Goal: Task Accomplishment & Management: Use online tool/utility

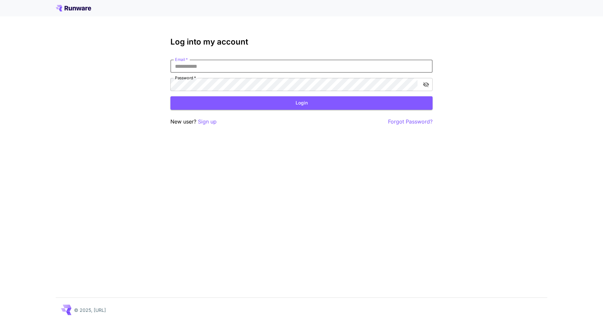
click at [311, 66] on input "Email   *" at bounding box center [301, 66] width 262 height 13
type input "**********"
click at [301, 106] on button "Login" at bounding box center [301, 102] width 262 height 13
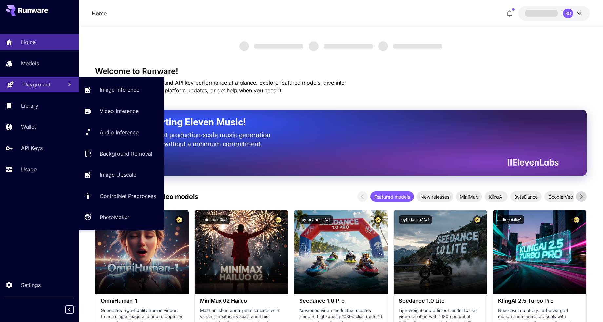
click at [38, 84] on p "Playground" at bounding box center [36, 85] width 28 height 8
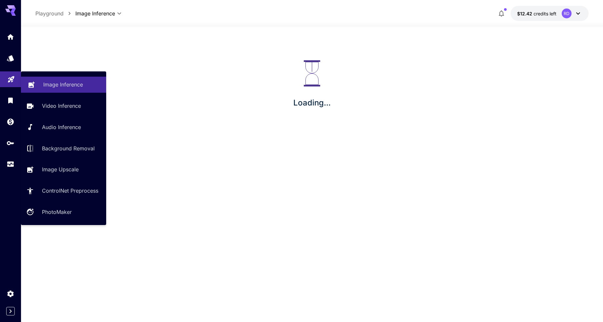
click at [72, 83] on p "Image Inference" at bounding box center [63, 85] width 40 height 8
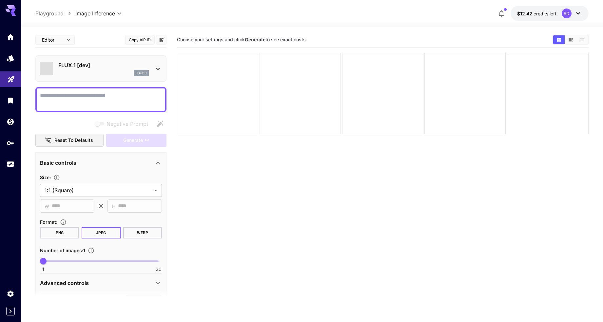
type input "**********"
click at [157, 70] on icon at bounding box center [158, 69] width 8 height 8
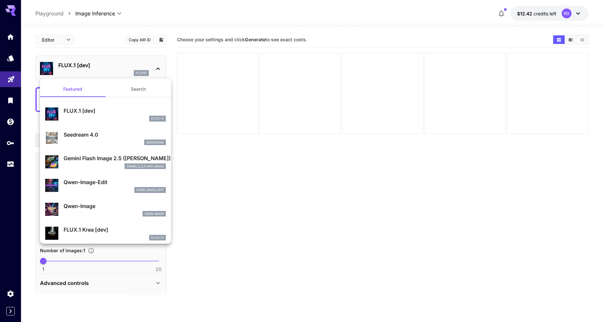
click at [87, 133] on p "Seedream 4.0" at bounding box center [115, 135] width 102 height 8
type input "**********"
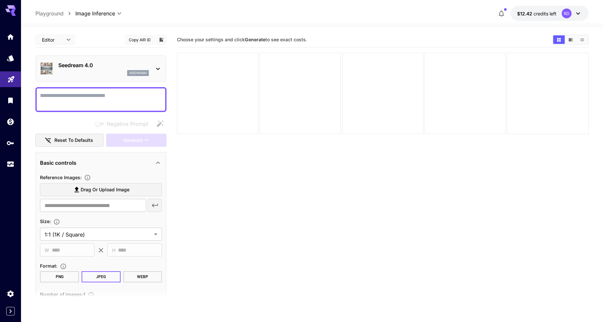
click at [99, 190] on span "Drag or upload image" at bounding box center [105, 190] width 49 height 8
click at [0, 0] on input "Drag or upload image" at bounding box center [0, 0] width 0 height 0
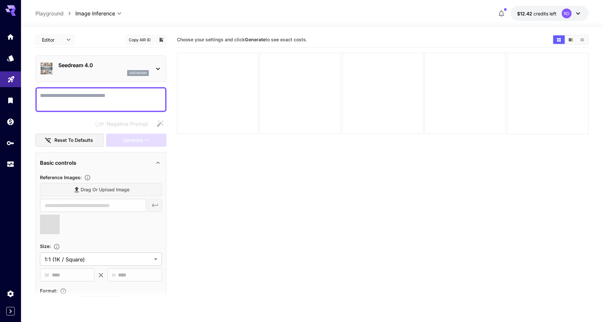
type input "**********"
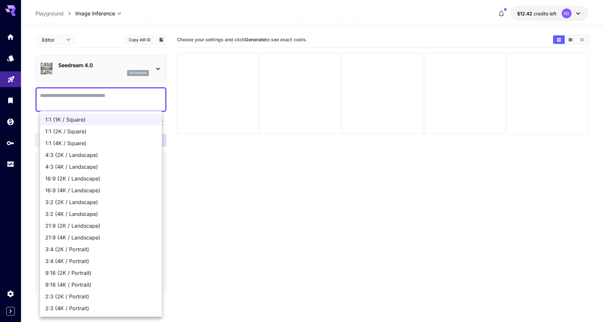
click at [156, 257] on body "**********" at bounding box center [301, 187] width 603 height 374
click at [86, 189] on span "16:9 (4K / Landscape)" at bounding box center [100, 190] width 111 height 8
type input "**********"
type input "****"
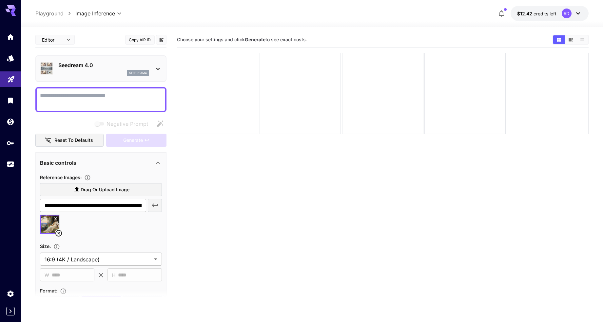
click at [107, 96] on textarea "Negative Prompt" at bounding box center [101, 100] width 122 height 16
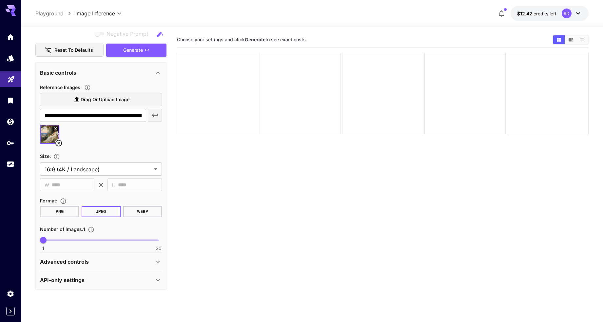
scroll to position [52, 0]
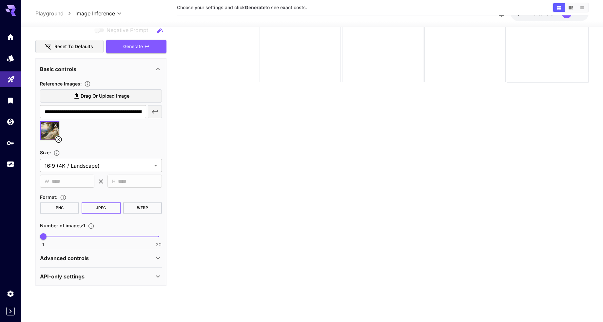
click at [158, 259] on icon at bounding box center [158, 258] width 4 height 2
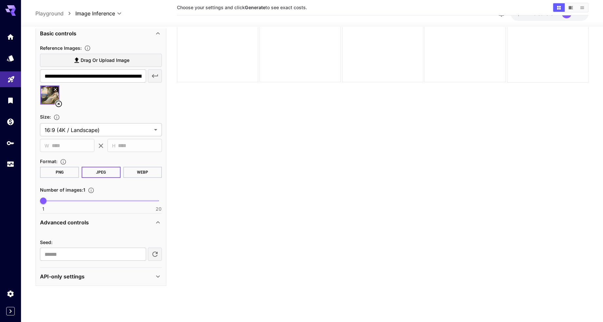
click at [157, 277] on icon at bounding box center [158, 276] width 4 height 2
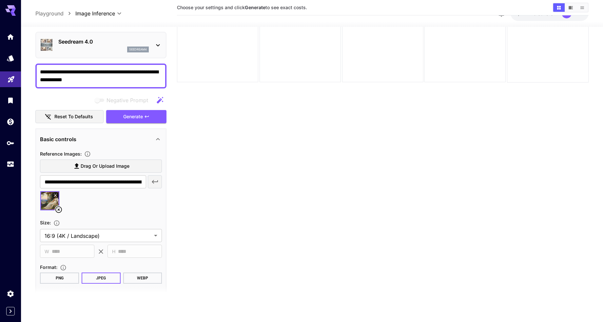
scroll to position [0, 0]
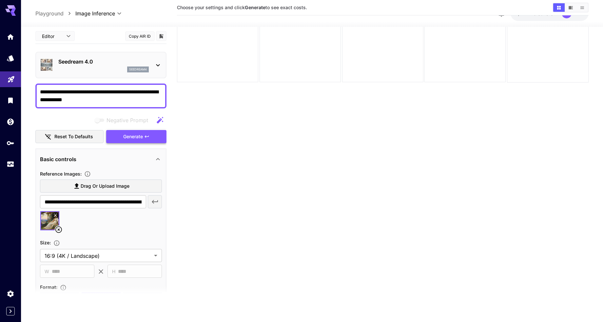
click at [141, 134] on span "Generate" at bounding box center [133, 137] width 20 height 8
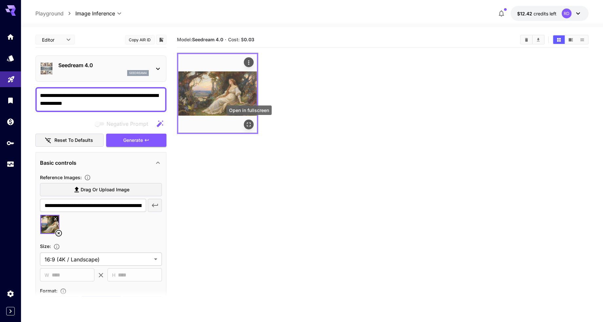
click at [249, 123] on icon "Open in fullscreen" at bounding box center [249, 124] width 7 height 7
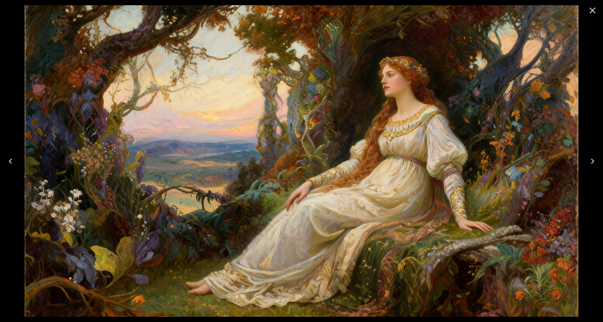
click at [592, 10] on icon "Close" at bounding box center [592, 11] width 6 height 6
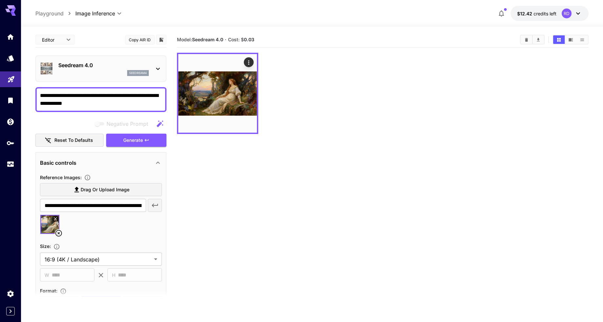
click at [160, 122] on icon "button" at bounding box center [160, 124] width 8 height 8
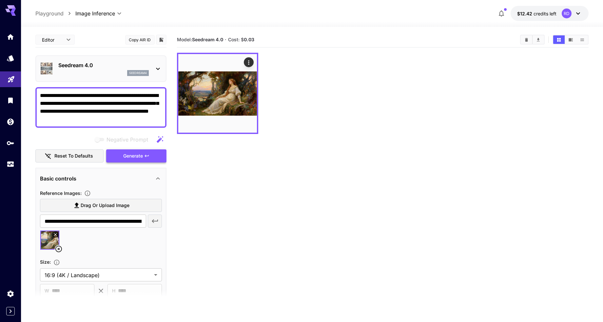
click at [141, 157] on span "Generate" at bounding box center [133, 156] width 20 height 8
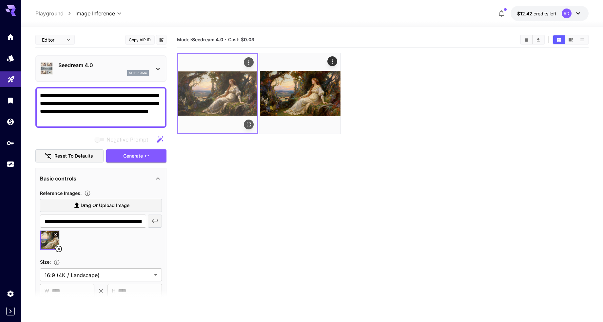
click at [224, 91] on img at bounding box center [217, 93] width 79 height 79
click at [249, 124] on icon "Open in fullscreen" at bounding box center [249, 124] width 7 height 7
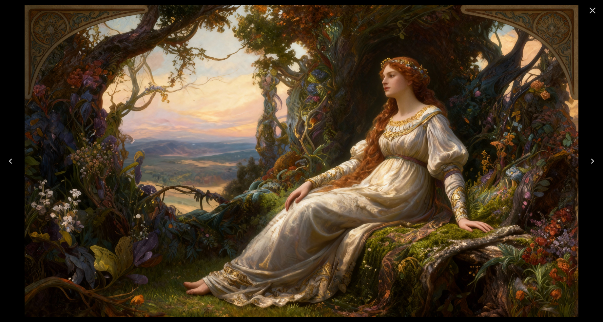
click at [594, 9] on icon "Close" at bounding box center [592, 11] width 6 height 6
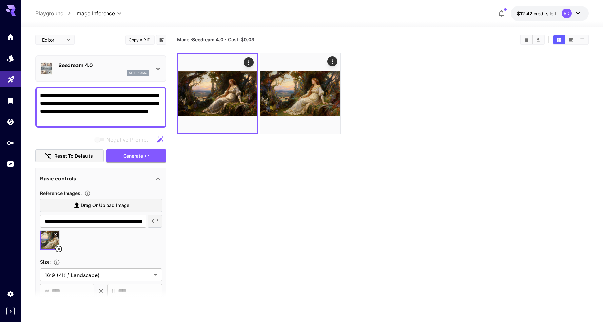
click at [115, 120] on textarea "**********" at bounding box center [101, 107] width 122 height 31
click at [41, 95] on textarea "**********" at bounding box center [101, 107] width 122 height 31
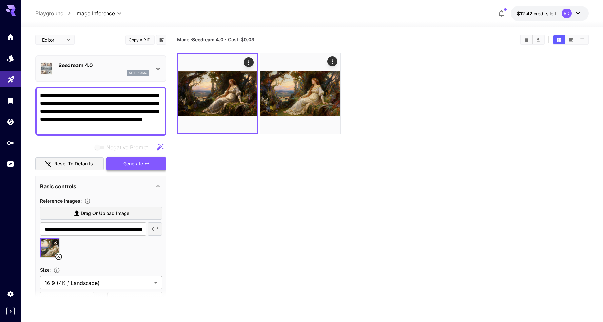
type textarea "**********"
click at [128, 162] on span "Generate" at bounding box center [133, 164] width 20 height 8
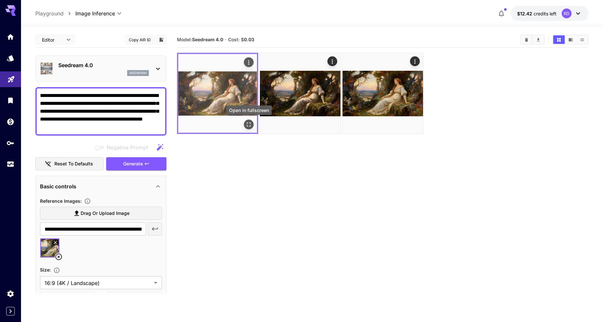
click at [247, 124] on icon "Open in fullscreen" at bounding box center [249, 124] width 7 height 7
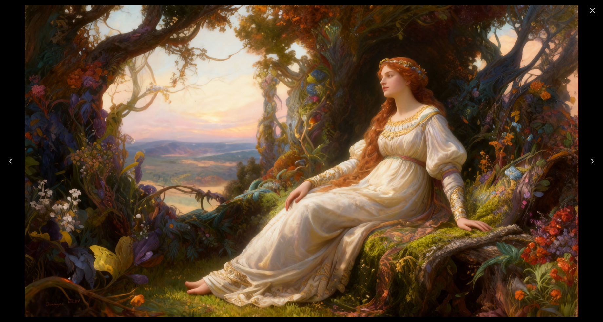
click at [591, 9] on icon "Close" at bounding box center [592, 11] width 6 height 6
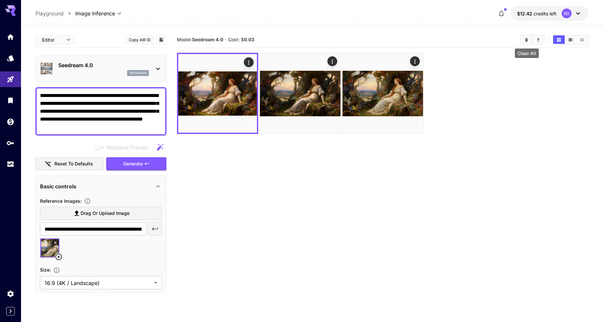
click at [527, 39] on icon "Clear All" at bounding box center [526, 39] width 5 height 5
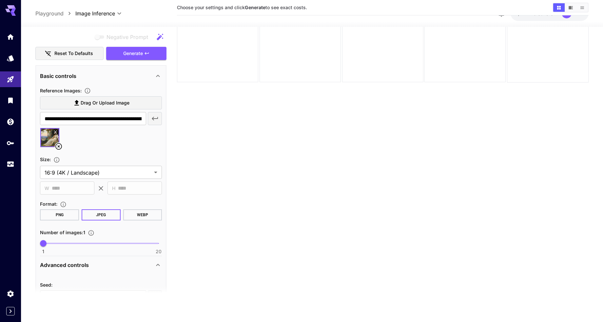
scroll to position [107, 0]
click at [56, 242] on span at bounding box center [100, 242] width 115 height 1
type input "*"
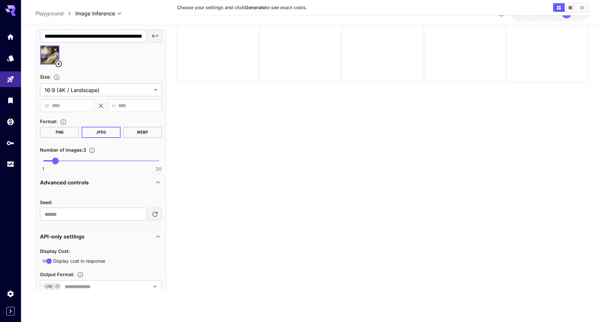
scroll to position [189, 0]
click at [158, 180] on icon at bounding box center [158, 183] width 8 height 8
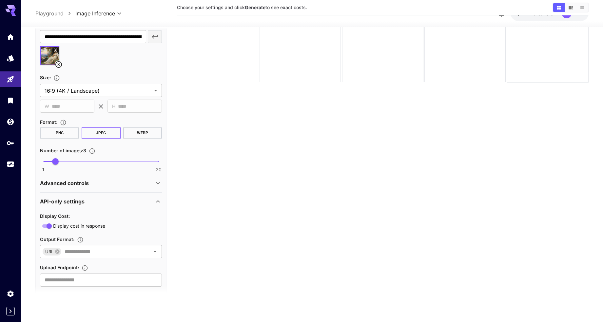
click at [159, 180] on icon at bounding box center [158, 183] width 8 height 8
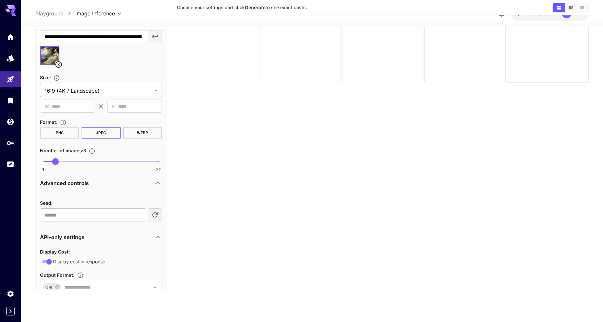
click at [158, 235] on icon at bounding box center [158, 237] width 8 height 8
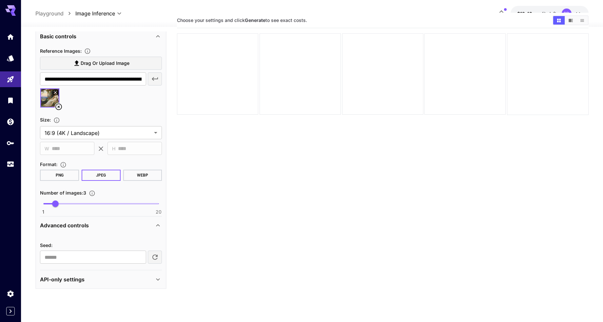
scroll to position [52, 0]
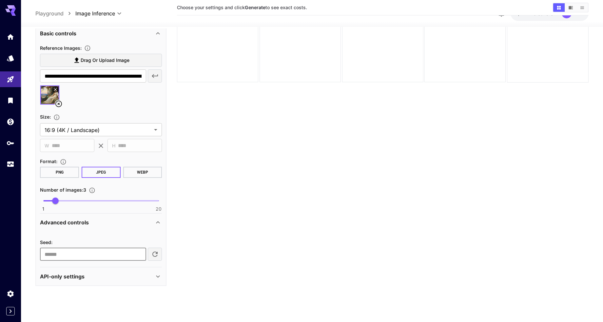
click at [107, 256] on input "number" at bounding box center [93, 254] width 106 height 13
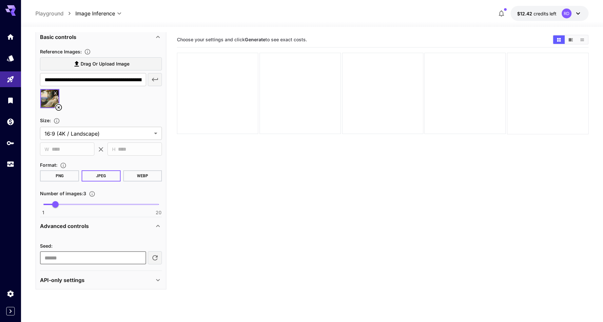
scroll to position [0, 0]
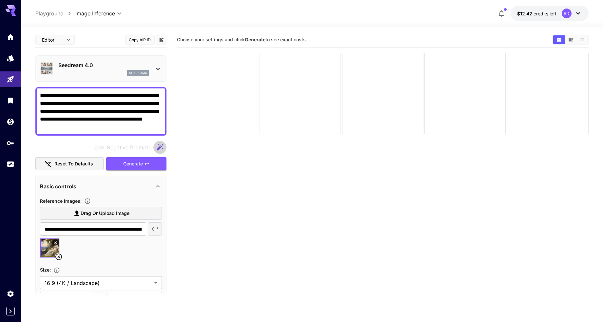
click at [160, 145] on icon "button" at bounding box center [160, 147] width 7 height 7
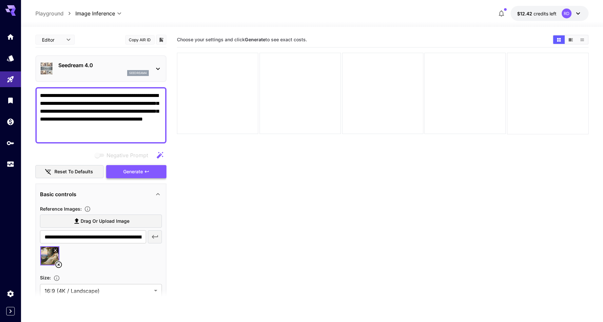
click at [135, 171] on span "Generate" at bounding box center [133, 172] width 20 height 8
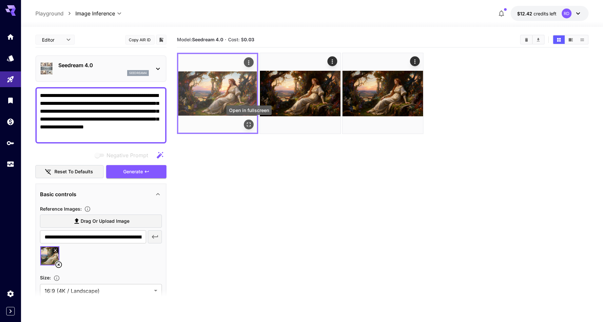
click at [247, 124] on icon "Open in fullscreen" at bounding box center [249, 124] width 7 height 7
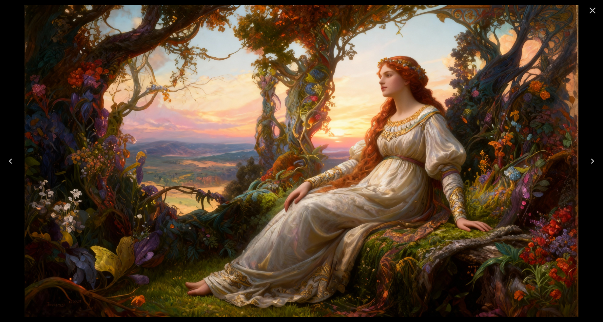
click at [592, 159] on icon "Next" at bounding box center [592, 161] width 3 height 5
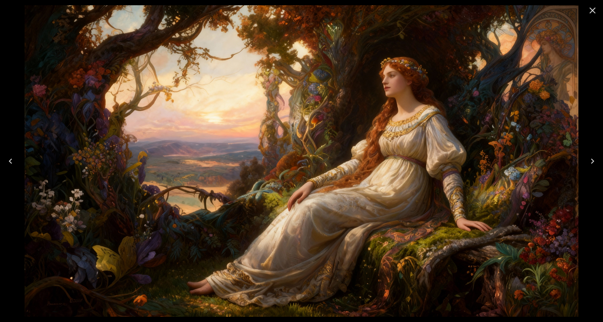
click at [592, 159] on icon "Next" at bounding box center [592, 161] width 10 height 10
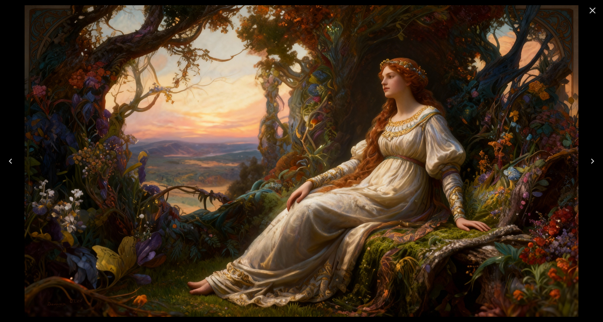
click at [592, 159] on icon "Next" at bounding box center [592, 161] width 10 height 10
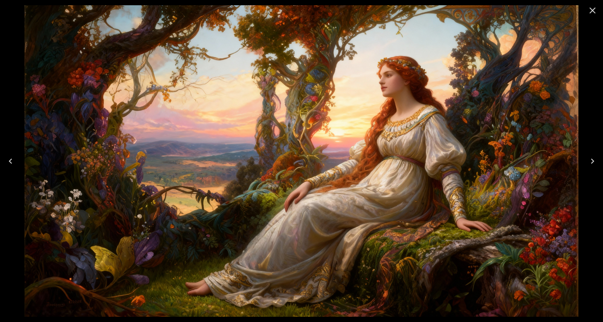
click at [592, 159] on icon "Next" at bounding box center [592, 161] width 10 height 10
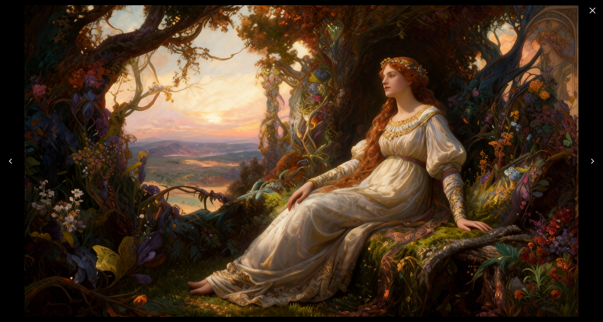
click at [592, 159] on icon "Next" at bounding box center [592, 161] width 10 height 10
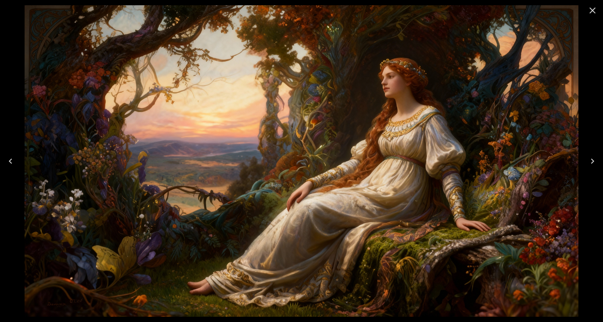
click at [10, 160] on icon "Previous" at bounding box center [10, 161] width 10 height 10
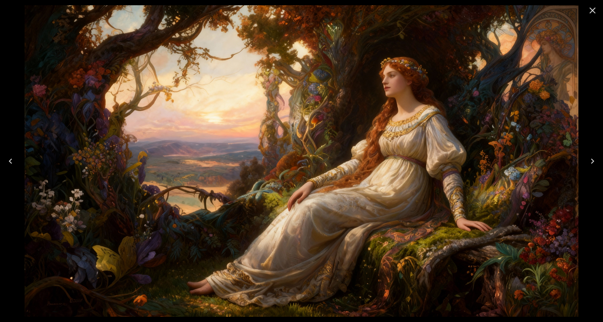
click at [591, 161] on icon "Next" at bounding box center [592, 161] width 10 height 10
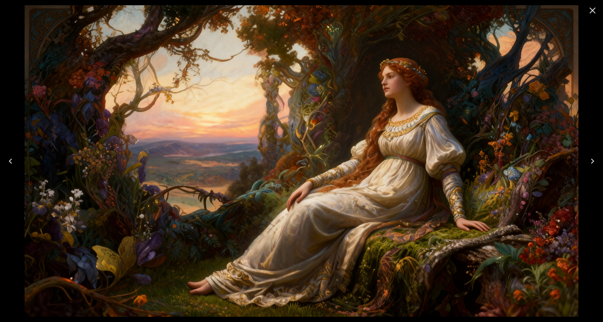
click at [9, 158] on icon "Previous" at bounding box center [10, 161] width 10 height 10
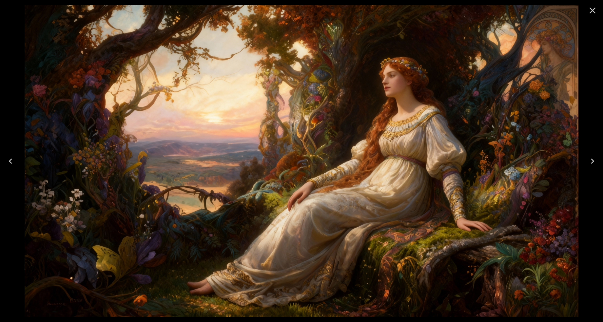
click at [595, 11] on icon "Close" at bounding box center [592, 10] width 10 height 10
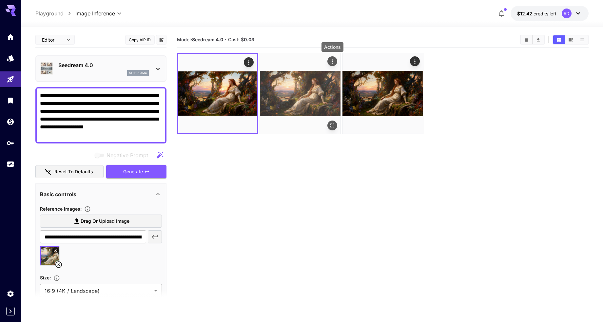
click at [330, 59] on icon "Actions" at bounding box center [332, 61] width 7 height 7
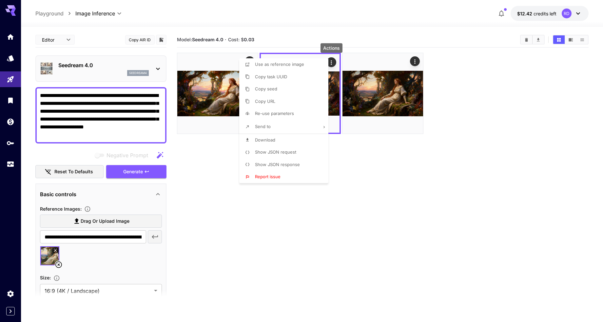
click at [261, 140] on span "Download" at bounding box center [265, 139] width 20 height 5
click at [206, 171] on div at bounding box center [301, 161] width 603 height 322
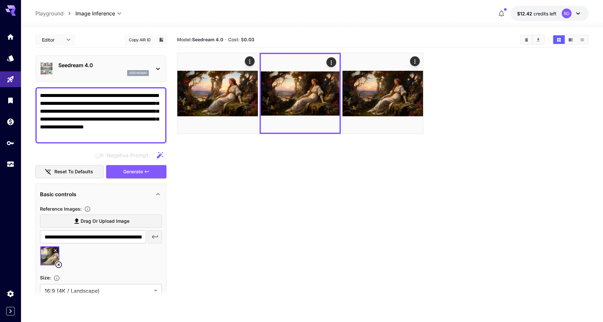
click at [59, 264] on icon at bounding box center [59, 265] width 8 height 8
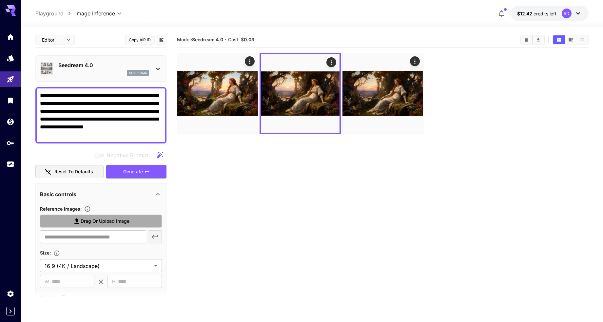
click at [95, 220] on span "Drag or upload image" at bounding box center [105, 221] width 49 height 8
click at [0, 0] on input "Drag or upload image" at bounding box center [0, 0] width 0 height 0
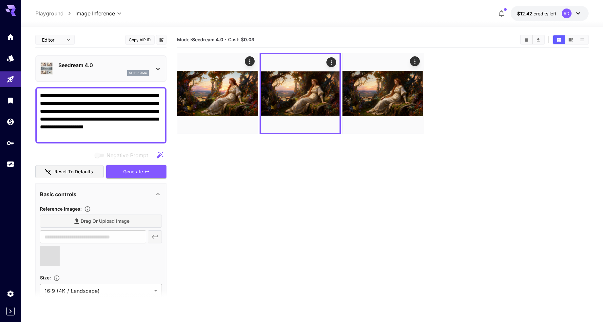
type input "**********"
click at [55, 249] on icon at bounding box center [55, 250] width 4 height 4
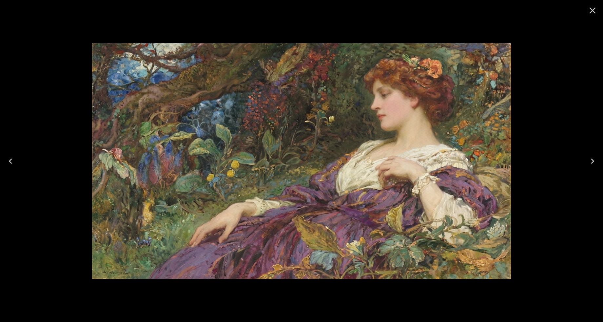
click at [594, 6] on icon "Close" at bounding box center [592, 10] width 10 height 10
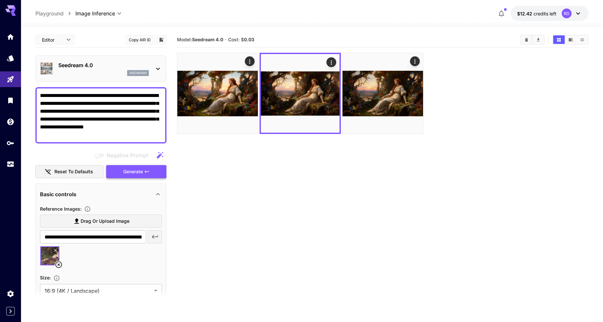
click at [130, 171] on span "Generate" at bounding box center [133, 172] width 20 height 8
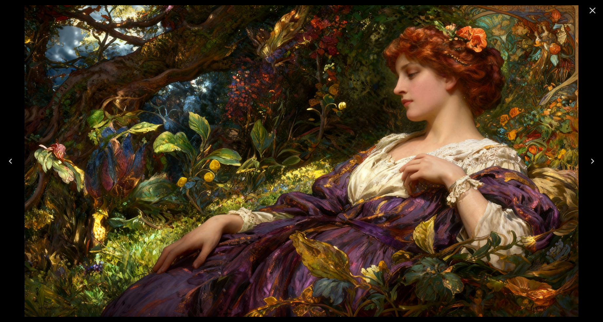
click at [591, 158] on icon "Next" at bounding box center [592, 161] width 10 height 10
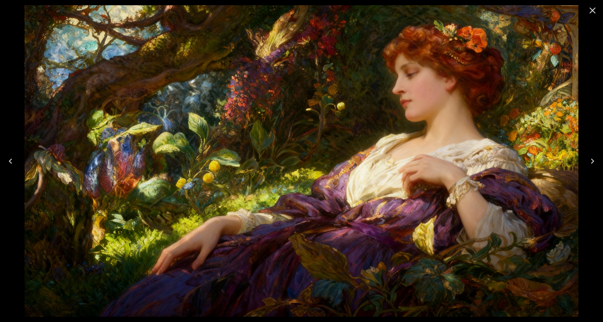
click at [591, 158] on icon "Next" at bounding box center [592, 161] width 10 height 10
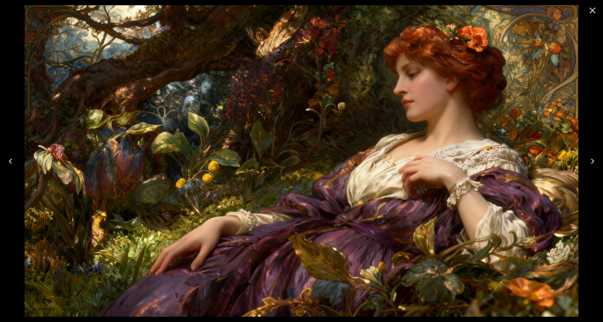
click at [591, 159] on icon "Next" at bounding box center [592, 161] width 10 height 10
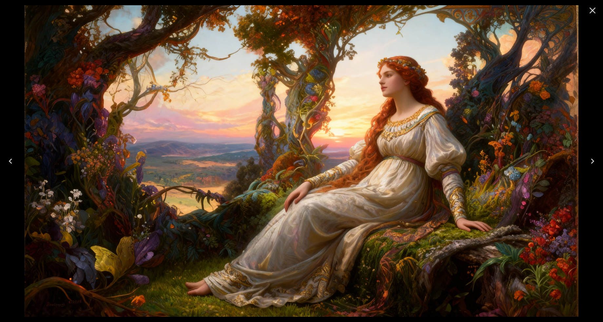
click at [591, 159] on icon "Next" at bounding box center [592, 161] width 10 height 10
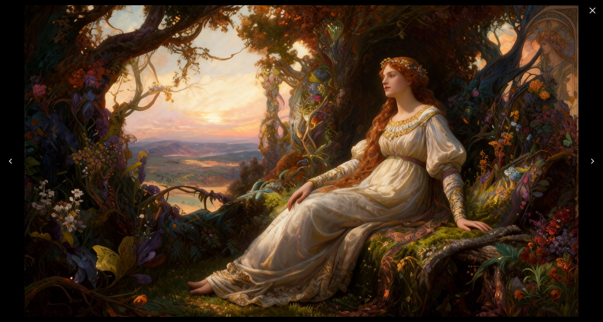
click at [591, 159] on icon "Next" at bounding box center [592, 161] width 10 height 10
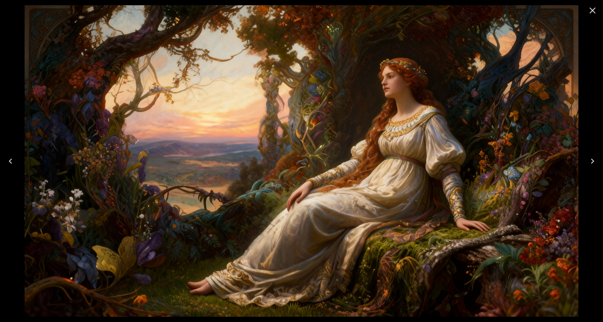
click at [595, 10] on icon "Close" at bounding box center [592, 10] width 10 height 10
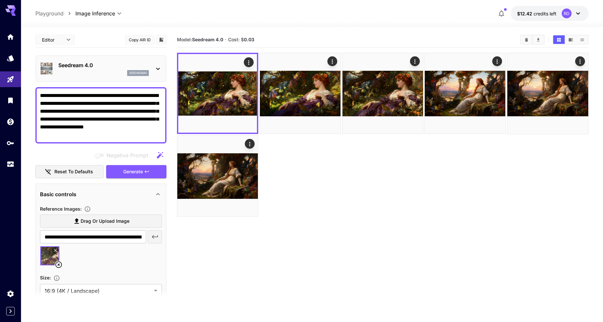
click at [525, 41] on icon "Clear All" at bounding box center [526, 40] width 3 height 4
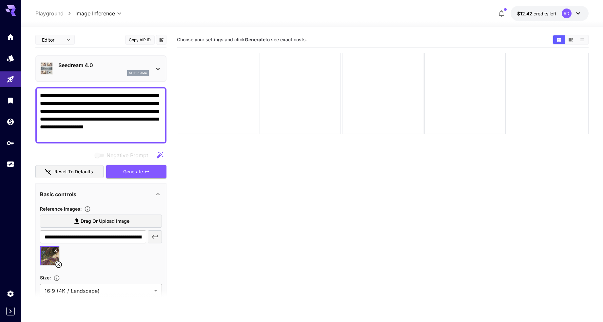
click at [158, 68] on icon at bounding box center [158, 69] width 8 height 8
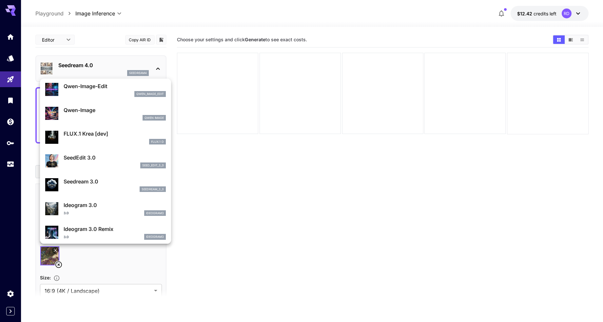
scroll to position [97, 0]
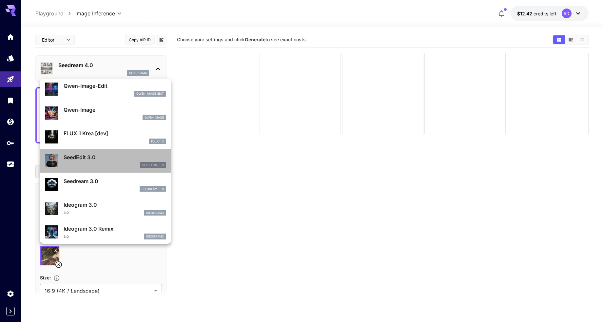
click at [86, 155] on p "SeedEdit 3.0" at bounding box center [115, 157] width 102 height 8
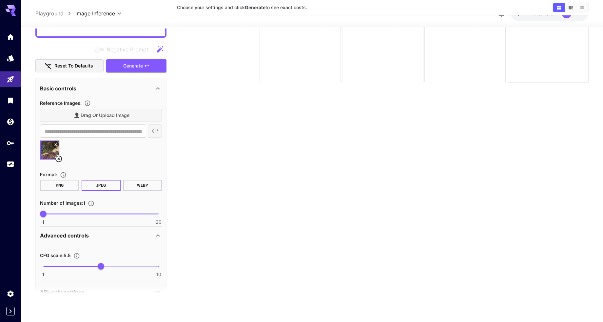
scroll to position [118, 0]
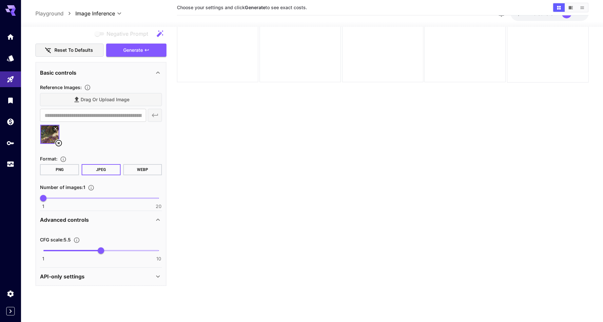
click at [63, 198] on span at bounding box center [100, 198] width 115 height 1
type input "*"
drag, startPoint x: 63, startPoint y: 198, endPoint x: 57, endPoint y: 197, distance: 5.4
click at [57, 197] on span "3" at bounding box center [55, 198] width 7 height 7
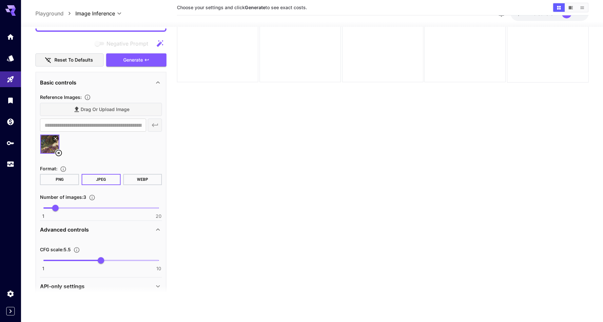
type input "***"
click at [49, 260] on span "1 10 1.4" at bounding box center [100, 260] width 115 height 10
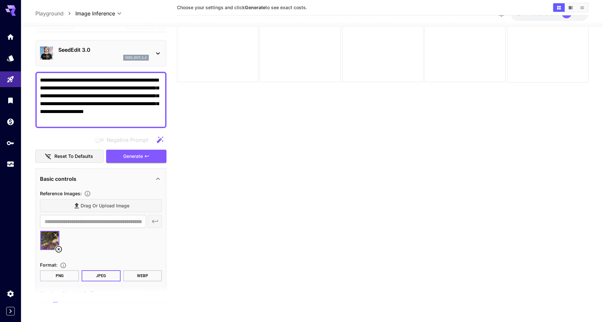
scroll to position [0, 0]
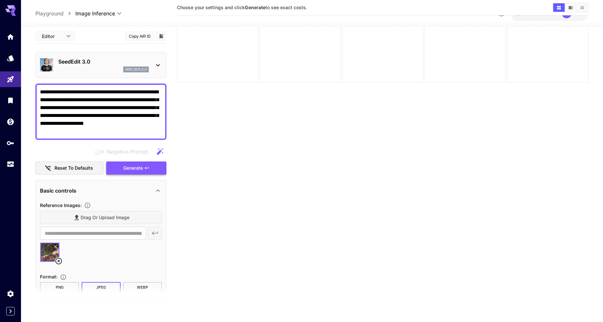
click at [137, 167] on span "Generate" at bounding box center [133, 168] width 20 height 8
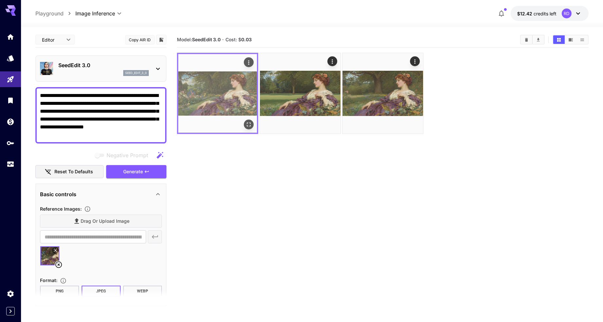
click at [249, 126] on icon "Open in fullscreen" at bounding box center [249, 124] width 7 height 7
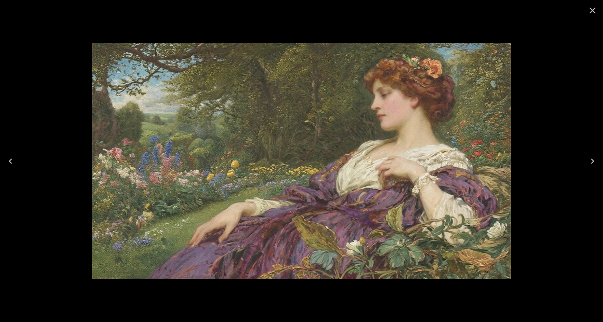
click at [594, 160] on icon "Next" at bounding box center [592, 161] width 10 height 10
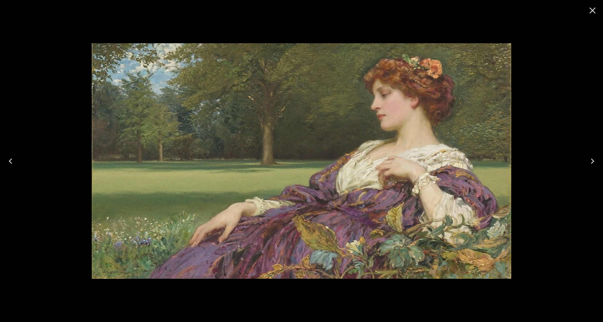
click at [594, 160] on icon "Next" at bounding box center [592, 161] width 10 height 10
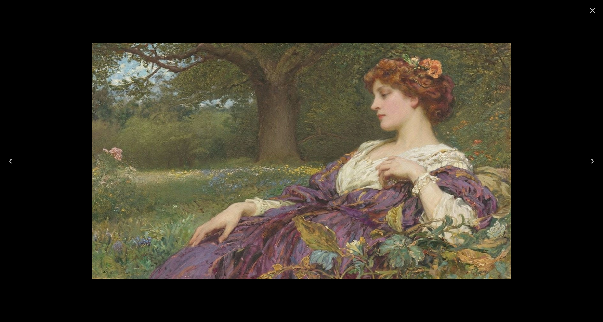
click at [594, 160] on icon "Next" at bounding box center [592, 161] width 10 height 10
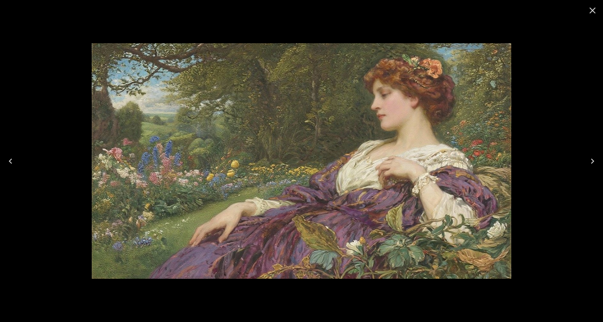
click at [594, 160] on icon "Next" at bounding box center [592, 161] width 10 height 10
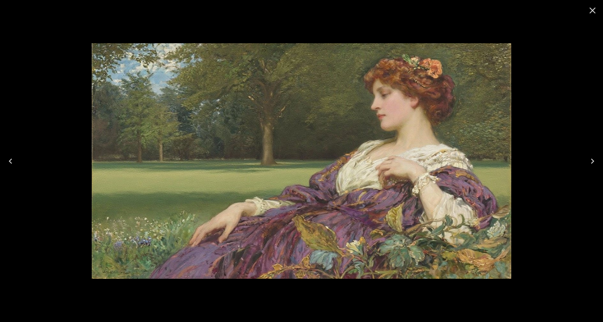
click at [594, 160] on icon "Next" at bounding box center [592, 161] width 10 height 10
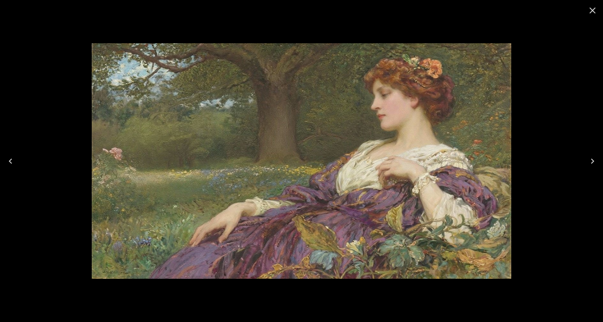
click at [594, 160] on icon "Next" at bounding box center [592, 161] width 10 height 10
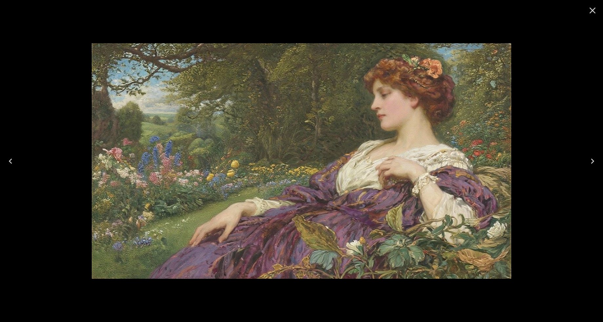
click at [591, 9] on icon "Close" at bounding box center [592, 11] width 6 height 6
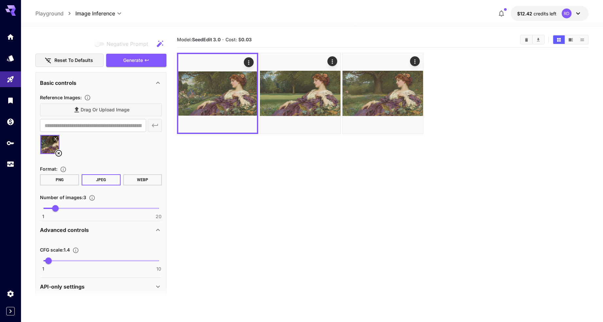
scroll to position [118, 0]
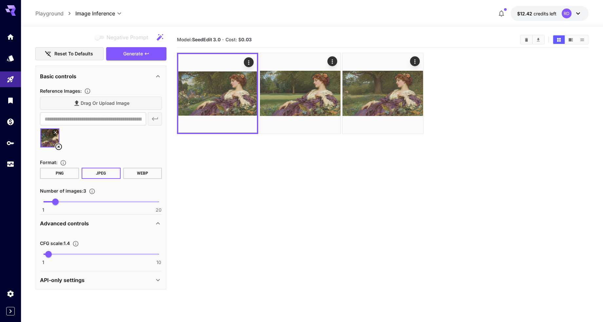
click at [110, 254] on span at bounding box center [100, 254] width 115 height 1
click at [528, 37] on icon "Clear All" at bounding box center [526, 39] width 5 height 5
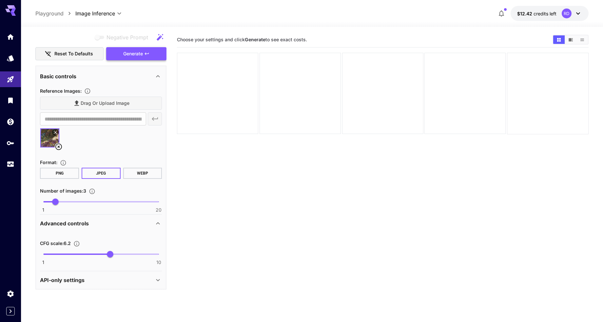
click at [129, 51] on span "Generate" at bounding box center [133, 54] width 20 height 8
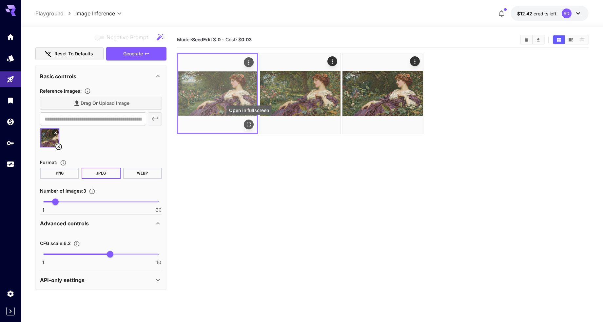
click at [250, 123] on icon "Open in fullscreen" at bounding box center [249, 125] width 4 height 4
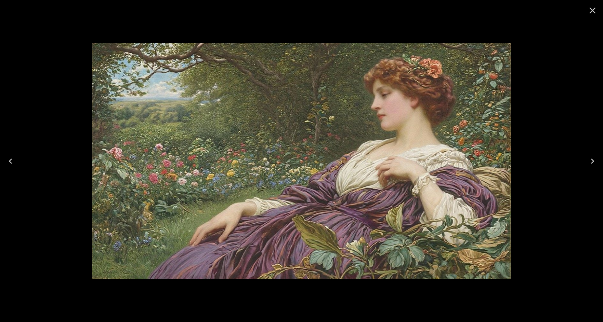
click at [591, 160] on icon "Next" at bounding box center [592, 161] width 10 height 10
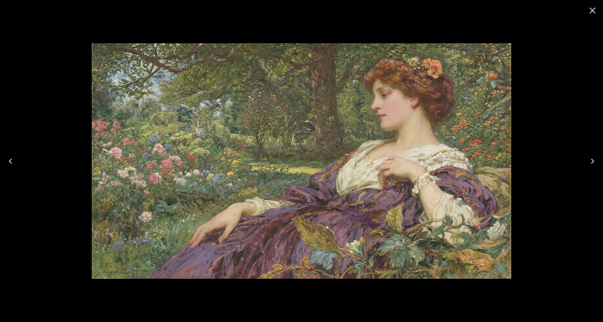
click at [592, 159] on icon "Next" at bounding box center [592, 161] width 10 height 10
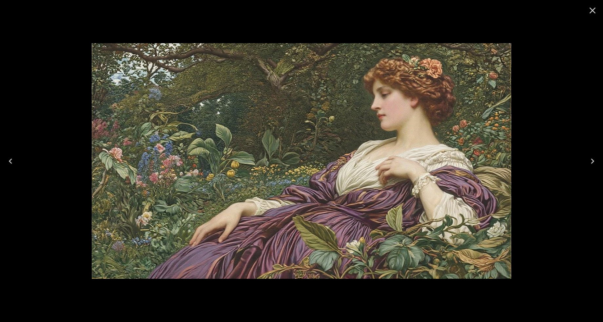
click at [590, 10] on icon "Close" at bounding box center [592, 10] width 10 height 10
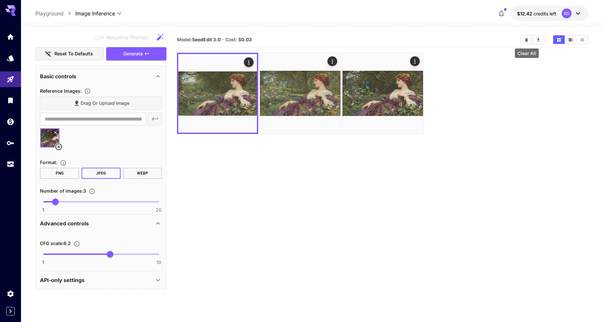
click at [526, 38] on icon "Clear All" at bounding box center [526, 40] width 3 height 4
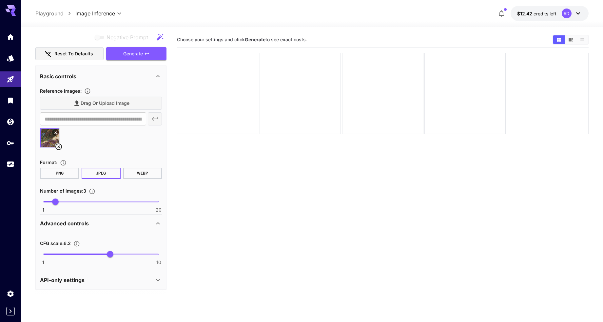
scroll to position [2, 0]
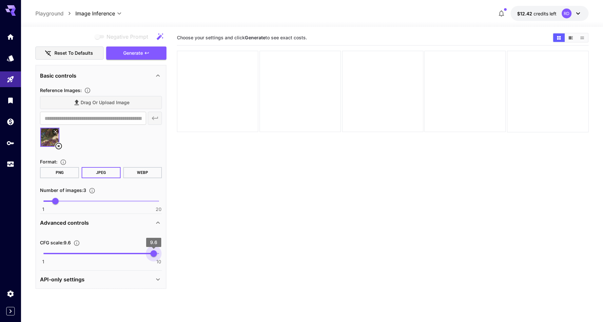
type input "**"
drag, startPoint x: 154, startPoint y: 253, endPoint x: 177, endPoint y: 246, distance: 24.3
click at [177, 246] on main "**********" at bounding box center [311, 193] width 553 height 327
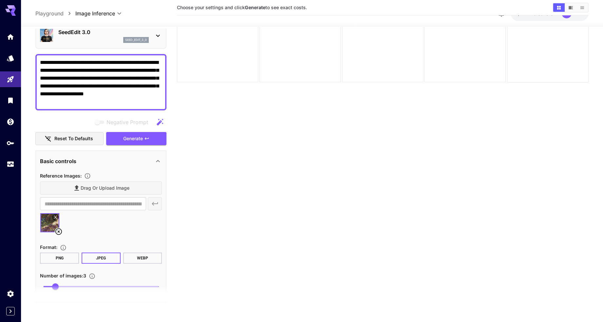
scroll to position [0, 0]
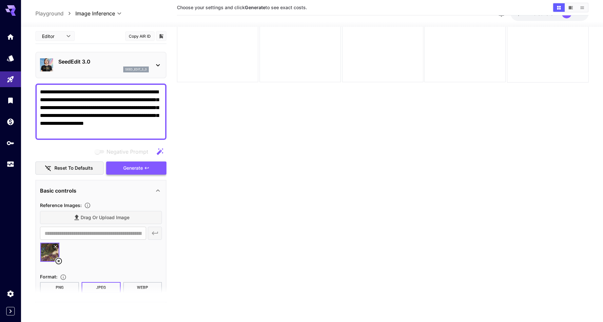
click at [137, 168] on span "Generate" at bounding box center [133, 168] width 20 height 8
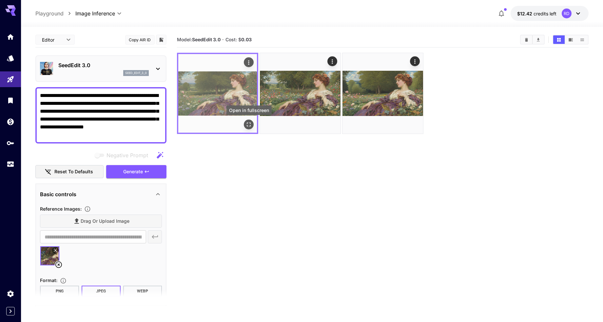
click at [249, 124] on icon "Open in fullscreen" at bounding box center [249, 124] width 7 height 7
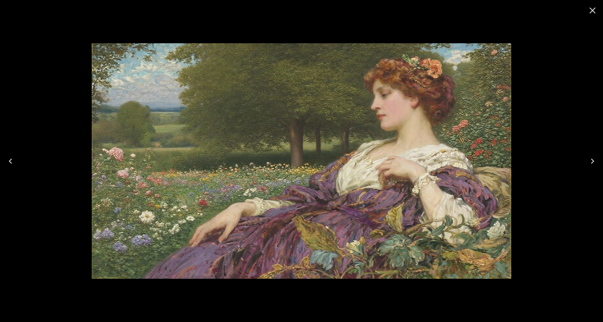
click at [592, 160] on icon "Next" at bounding box center [592, 161] width 3 height 5
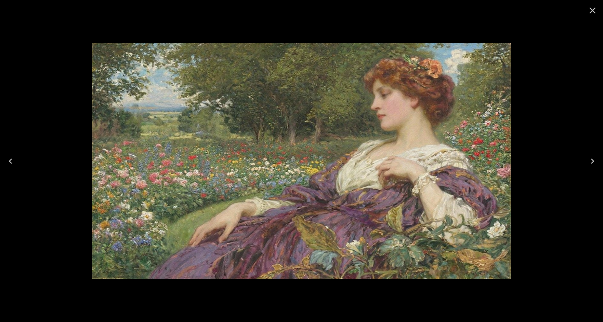
click at [592, 160] on icon "Next" at bounding box center [592, 161] width 3 height 5
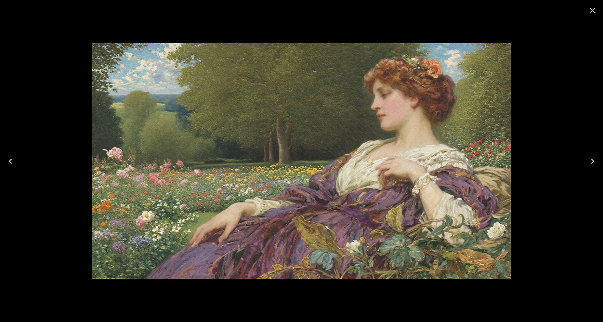
click at [592, 160] on icon "Next" at bounding box center [592, 161] width 3 height 5
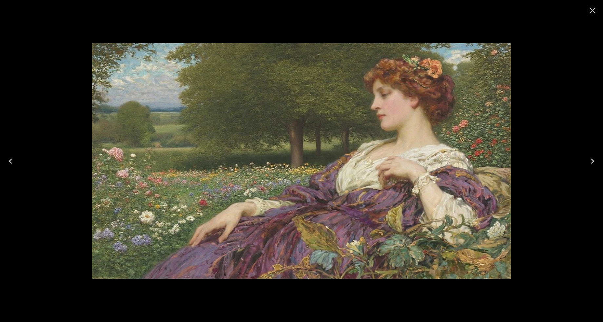
click at [592, 160] on icon "Next" at bounding box center [592, 161] width 3 height 5
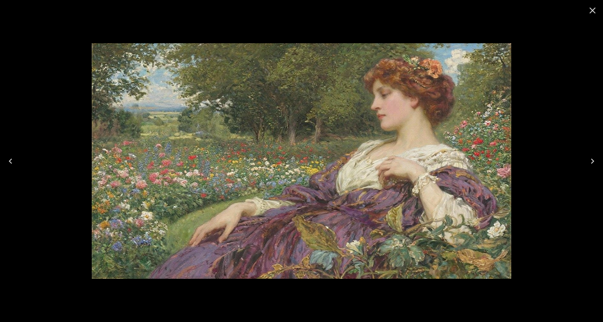
click at [592, 160] on icon "Next" at bounding box center [592, 161] width 3 height 5
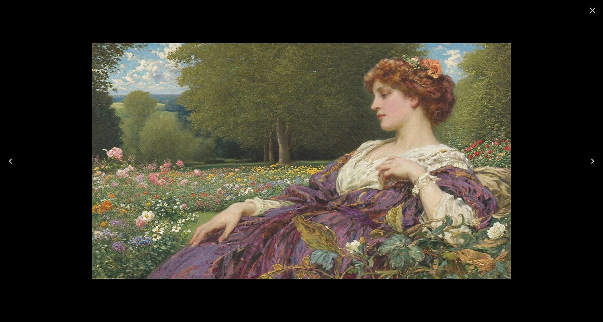
click at [592, 160] on icon "Next" at bounding box center [592, 161] width 3 height 5
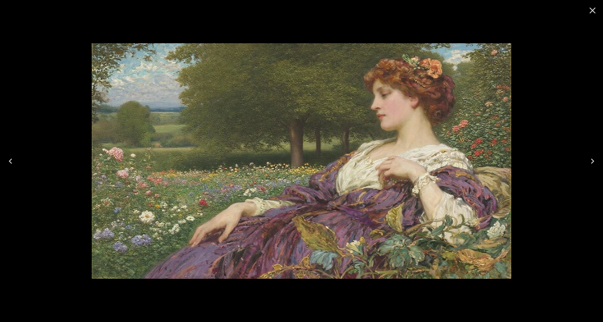
click at [592, 160] on icon "Next" at bounding box center [592, 161] width 3 height 5
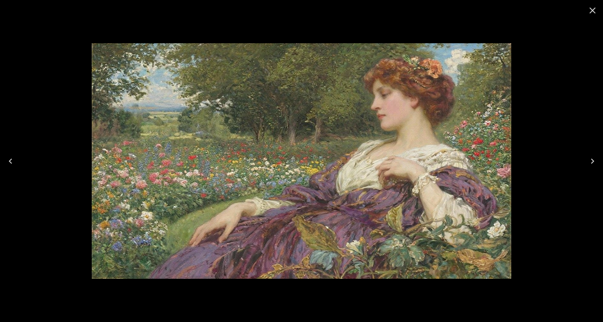
click at [590, 9] on icon "Close" at bounding box center [592, 10] width 10 height 10
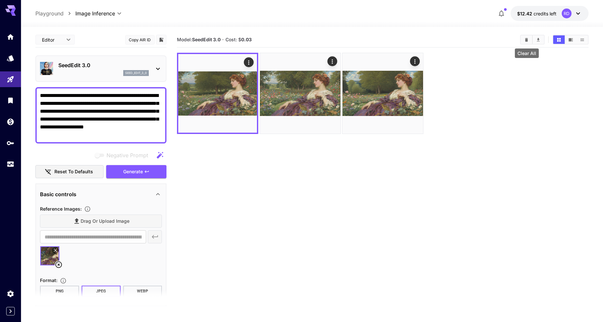
click at [527, 40] on icon "Clear All" at bounding box center [526, 40] width 3 height 4
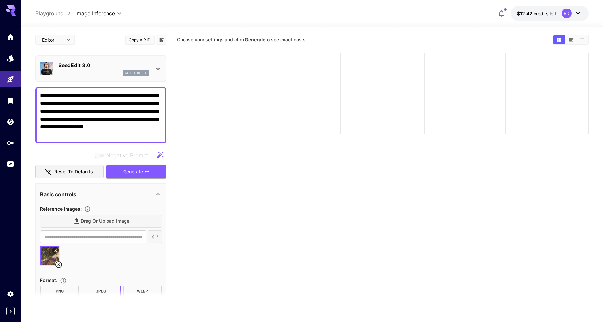
click at [325, 163] on section "Choose your settings and click Generate to see exact costs." at bounding box center [382, 193] width 411 height 322
click at [158, 66] on icon at bounding box center [158, 69] width 8 height 8
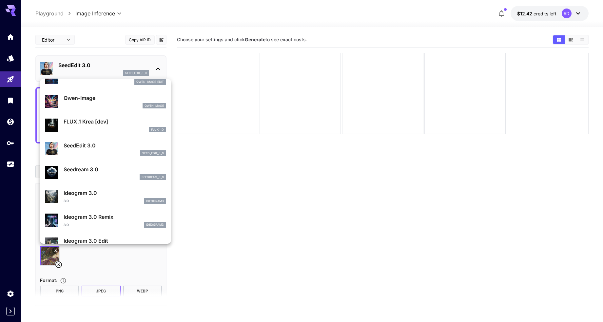
scroll to position [109, 0]
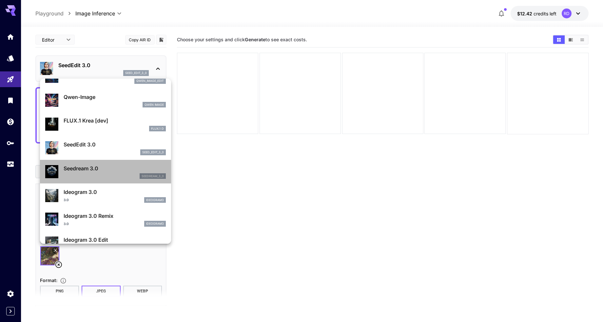
click at [81, 166] on p "Seedream 3.0" at bounding box center [115, 168] width 102 height 8
type input "*"
type input "***"
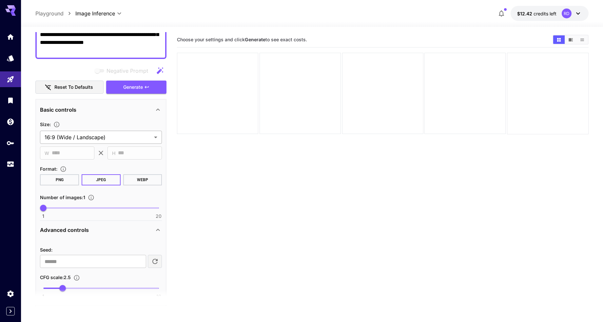
scroll to position [119, 0]
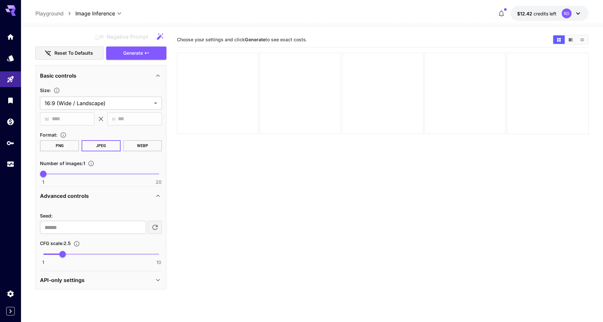
click at [62, 171] on span "1 20 1" at bounding box center [100, 174] width 115 height 10
type input "*"
drag, startPoint x: 62, startPoint y: 171, endPoint x: 58, endPoint y: 172, distance: 4.6
click at [58, 172] on span "3" at bounding box center [55, 174] width 7 height 7
click at [110, 254] on span at bounding box center [100, 254] width 115 height 1
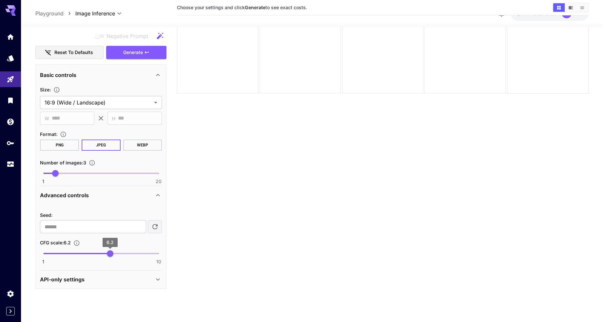
scroll to position [52, 0]
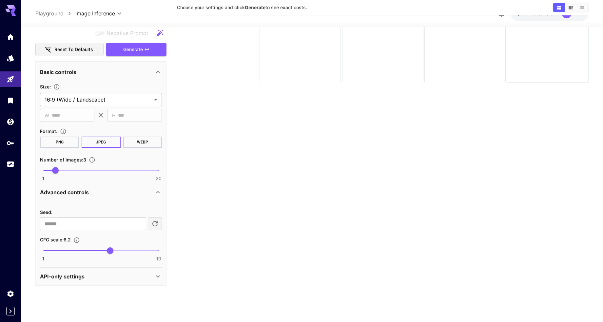
click at [158, 274] on icon at bounding box center [158, 277] width 8 height 8
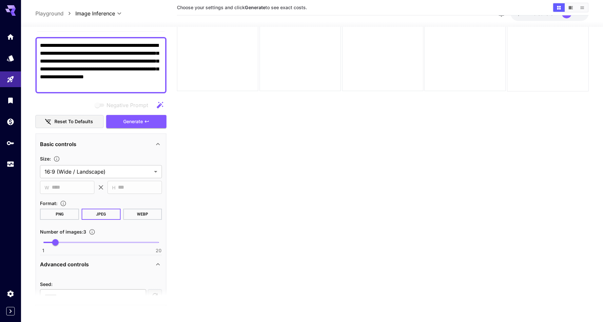
scroll to position [0, 0]
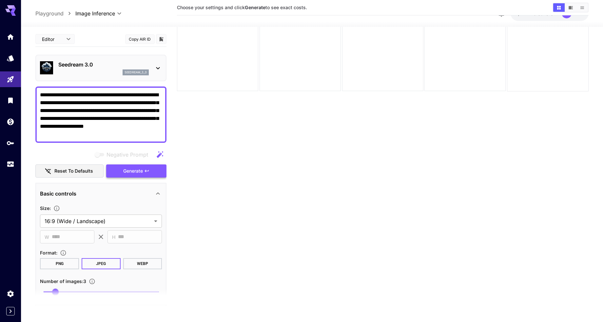
click at [133, 169] on span "Generate" at bounding box center [133, 171] width 20 height 8
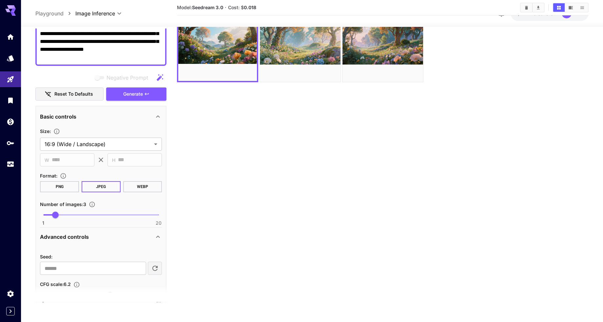
scroll to position [103, 0]
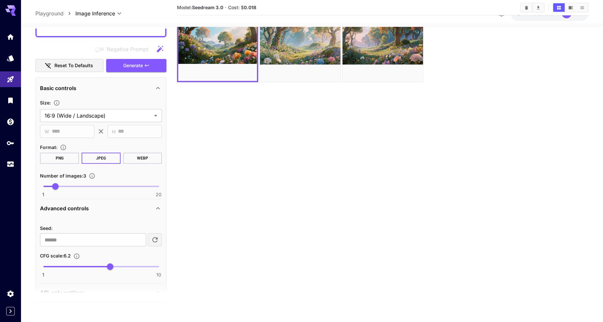
click at [159, 266] on div "1 10 6.2" at bounding box center [101, 269] width 122 height 15
click at [157, 266] on span at bounding box center [100, 266] width 115 height 1
click at [160, 266] on span "9.8" at bounding box center [156, 266] width 7 height 7
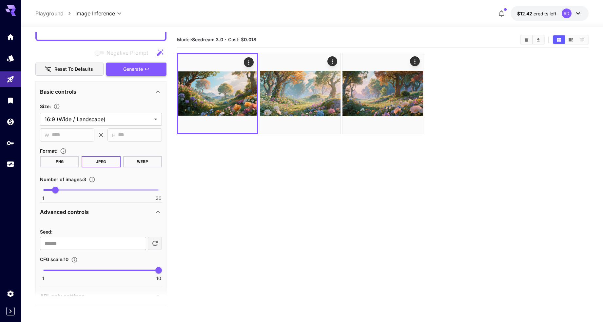
click at [129, 70] on span "Generate" at bounding box center [133, 69] width 20 height 8
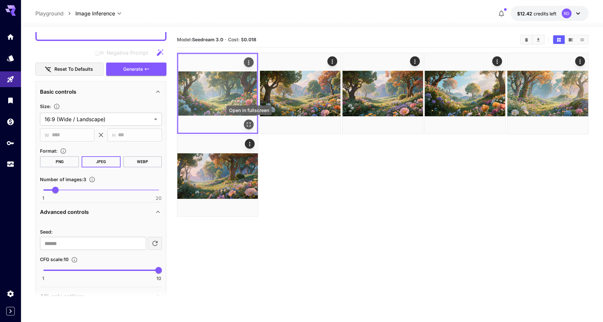
click at [246, 123] on icon "Open in fullscreen" at bounding box center [249, 124] width 7 height 7
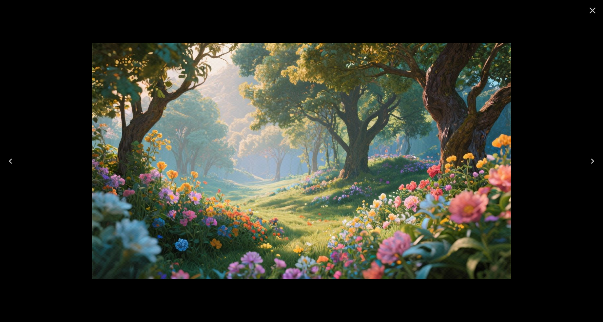
click at [592, 159] on icon "Next" at bounding box center [592, 161] width 3 height 5
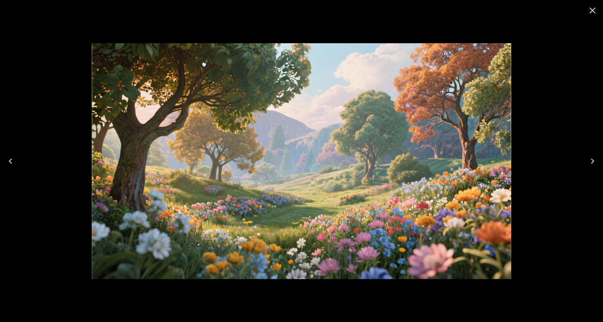
click at [592, 159] on icon "Next" at bounding box center [592, 161] width 3 height 5
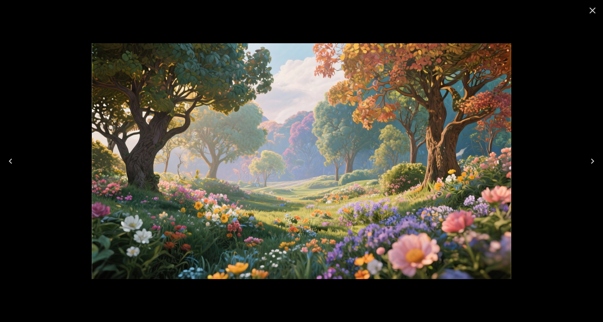
click at [592, 159] on icon "Next" at bounding box center [592, 161] width 3 height 5
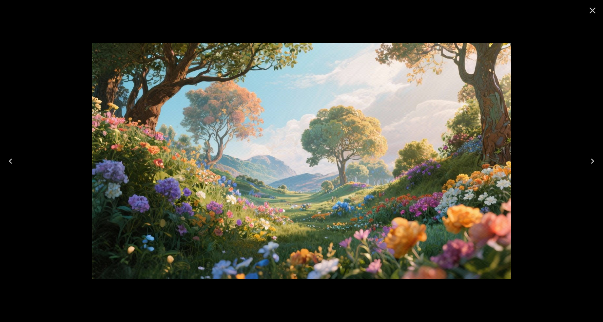
click at [592, 159] on icon "Next" at bounding box center [592, 161] width 3 height 5
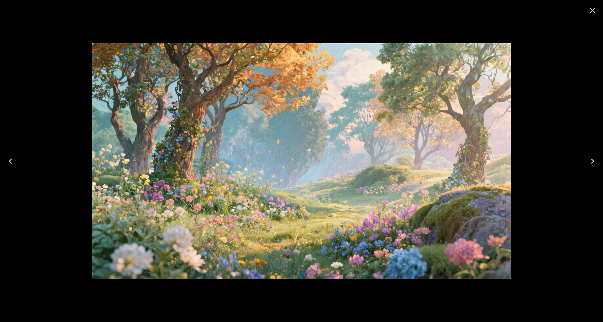
click at [592, 159] on icon "Next" at bounding box center [592, 161] width 3 height 5
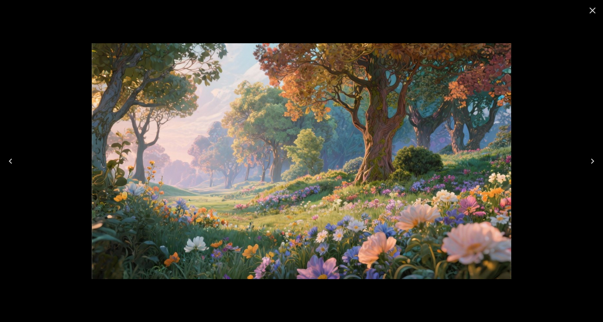
click at [592, 159] on icon "Next" at bounding box center [592, 161] width 3 height 5
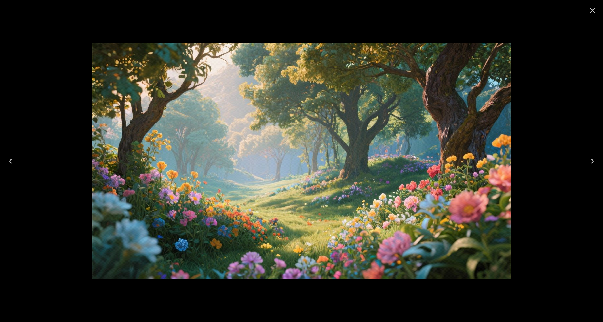
click at [591, 9] on icon "Close" at bounding box center [592, 11] width 6 height 6
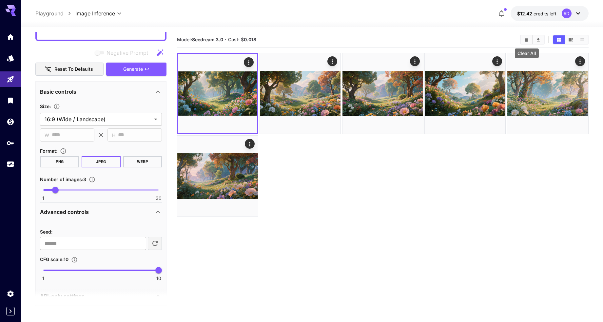
click at [526, 41] on icon "Clear All" at bounding box center [526, 40] width 3 height 4
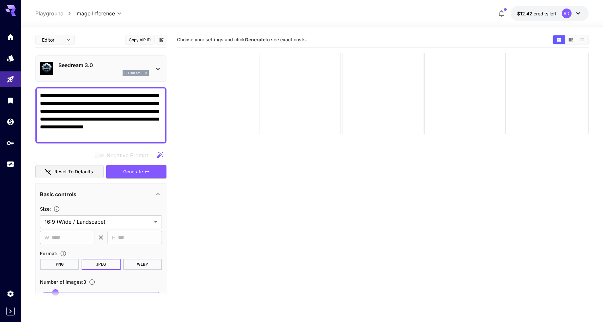
click at [158, 68] on icon at bounding box center [158, 69] width 8 height 8
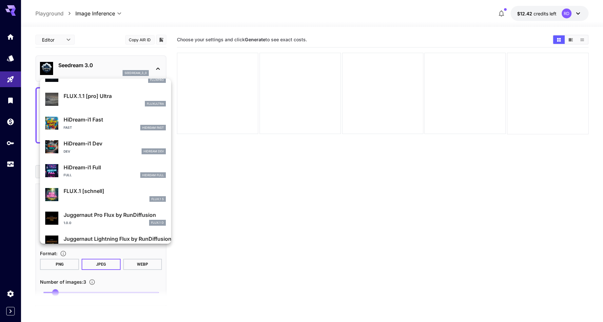
scroll to position [530, 0]
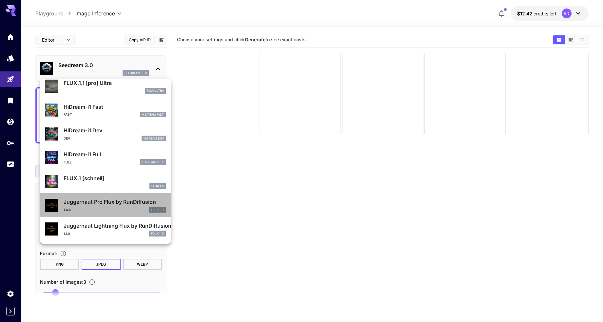
click at [101, 201] on p "Juggernaut Pro Flux by RunDiffusion" at bounding box center [115, 202] width 102 height 8
type input "*"
type input "**********"
type input "****"
type input "***"
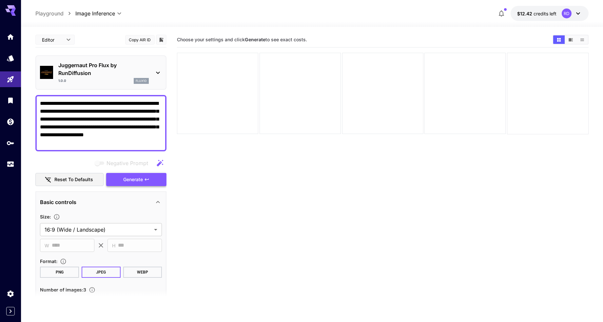
click at [133, 178] on span "Generate" at bounding box center [133, 180] width 20 height 8
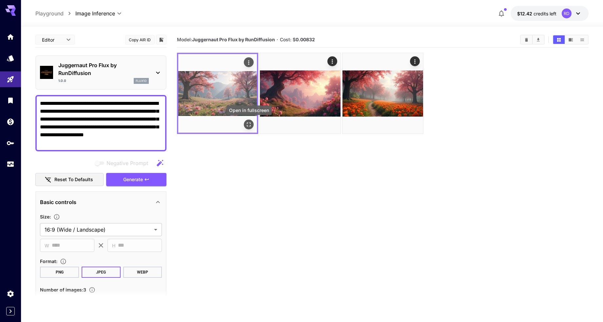
click at [249, 125] on icon "Open in fullscreen" at bounding box center [249, 124] width 7 height 7
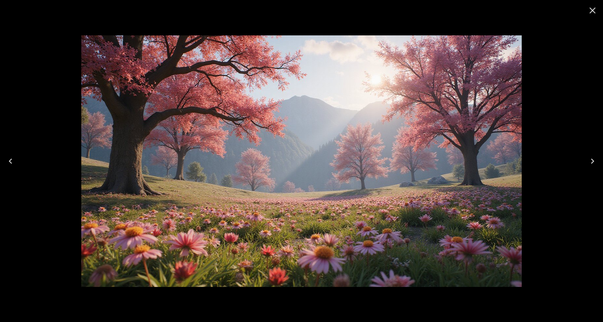
click at [590, 160] on icon "Next" at bounding box center [592, 161] width 10 height 10
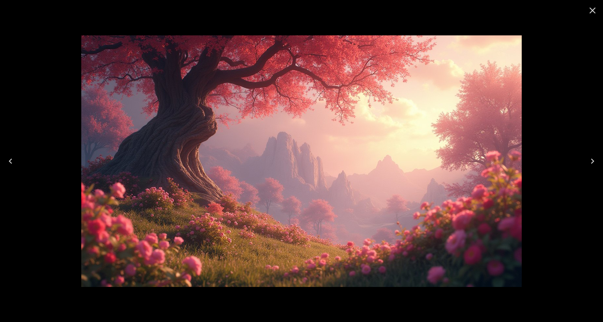
click at [590, 160] on icon "Next" at bounding box center [592, 161] width 10 height 10
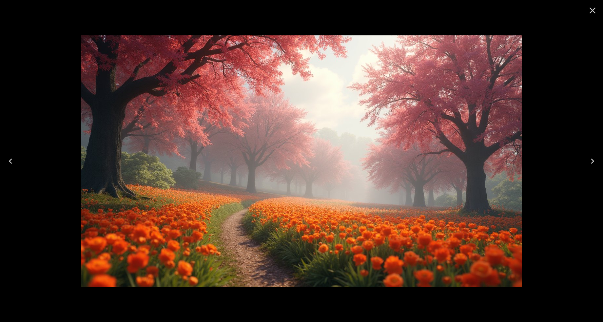
click at [590, 160] on icon "Next" at bounding box center [592, 161] width 10 height 10
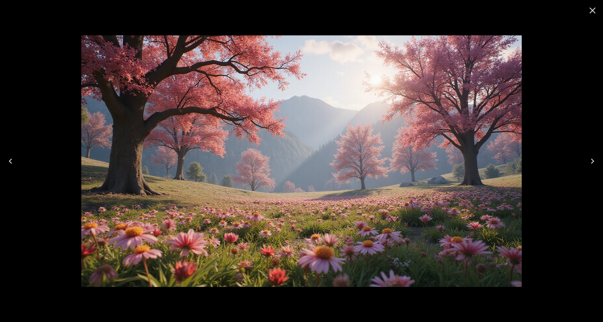
click at [588, 160] on icon "Next" at bounding box center [592, 161] width 10 height 10
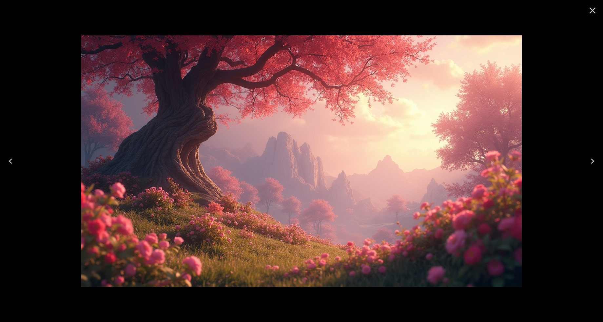
click at [594, 9] on icon "Close" at bounding box center [592, 11] width 6 height 6
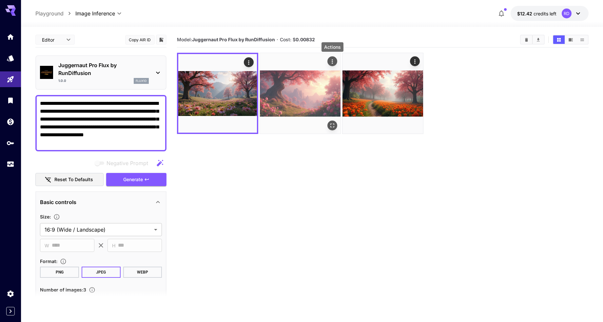
click at [330, 61] on icon "Actions" at bounding box center [332, 61] width 7 height 7
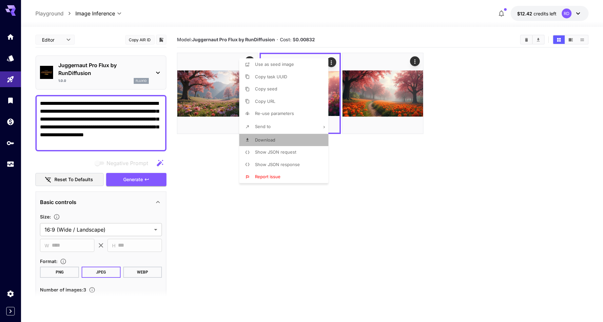
click at [263, 139] on span "Download" at bounding box center [265, 139] width 20 height 5
click at [518, 71] on div at bounding box center [301, 161] width 603 height 322
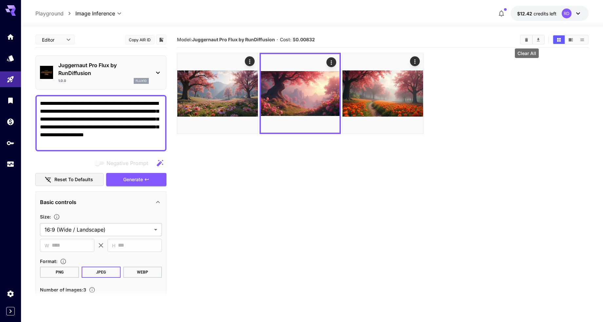
click at [524, 37] on icon "Clear All" at bounding box center [526, 39] width 5 height 5
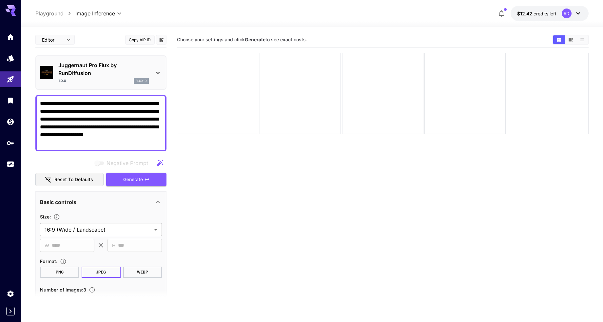
click at [158, 73] on icon at bounding box center [158, 73] width 4 height 2
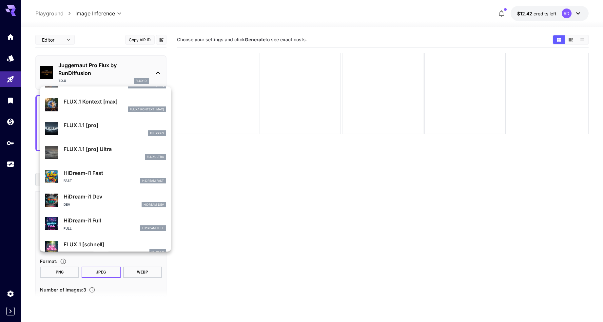
scroll to position [679, 0]
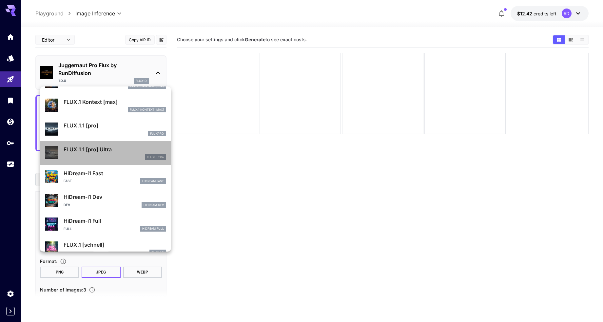
click at [98, 149] on p "FLUX.1.1 [pro] Ultra" at bounding box center [115, 149] width 102 height 8
type input "**********"
type input "****"
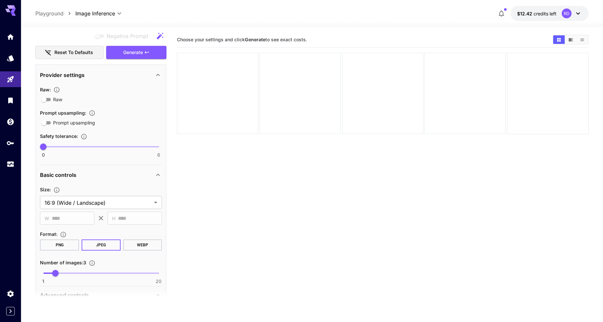
scroll to position [103, 0]
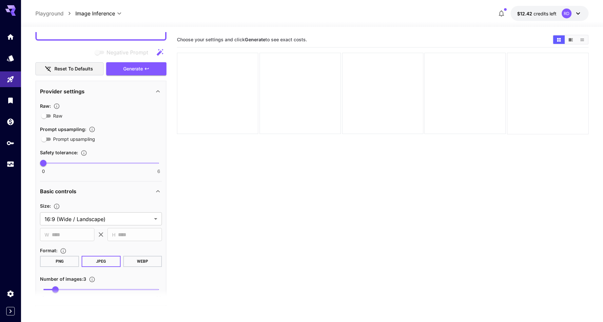
click at [100, 162] on span "0 6 0" at bounding box center [100, 163] width 115 height 10
type input "*"
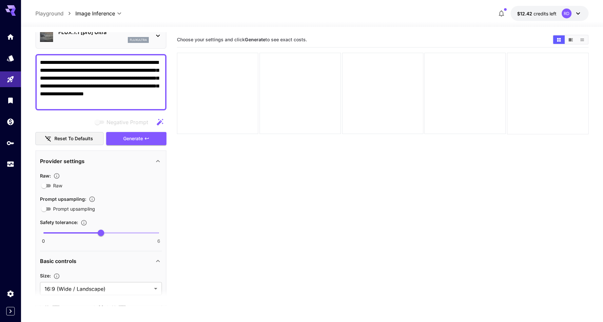
scroll to position [0, 0]
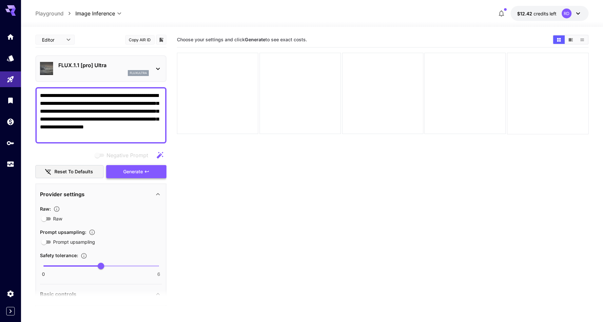
click at [137, 171] on span "Generate" at bounding box center [133, 172] width 20 height 8
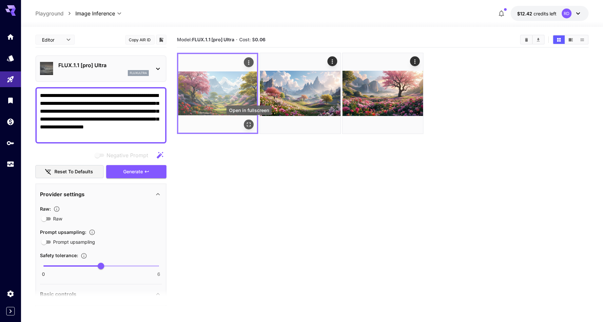
click at [247, 122] on icon "Open in fullscreen" at bounding box center [249, 124] width 7 height 7
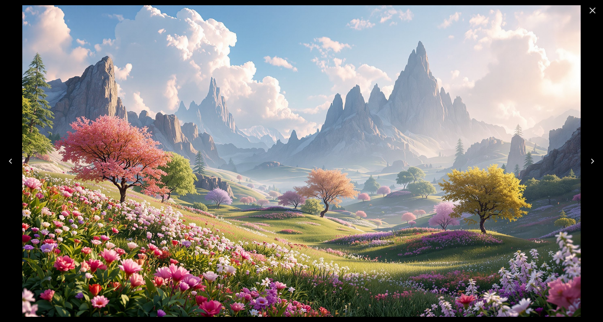
click at [592, 158] on icon "Next" at bounding box center [592, 161] width 10 height 10
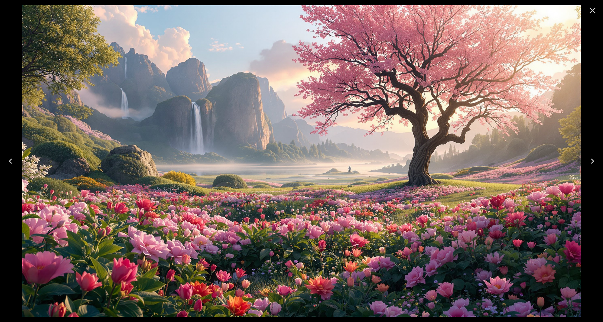
click at [592, 158] on icon "Next" at bounding box center [592, 161] width 10 height 10
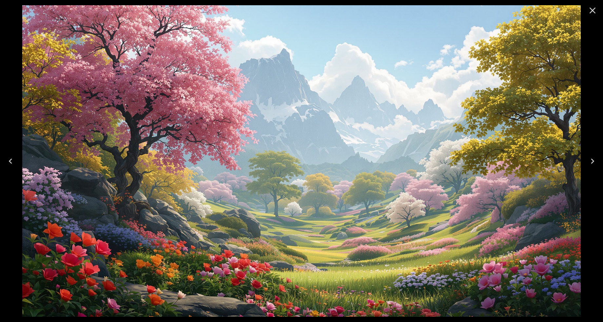
click at [593, 7] on icon "Close" at bounding box center [592, 10] width 10 height 10
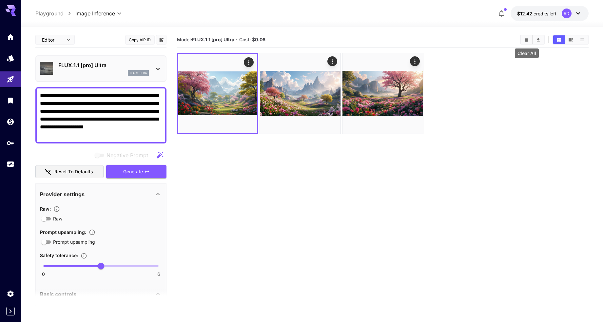
click at [528, 40] on icon "Clear All" at bounding box center [526, 39] width 5 height 5
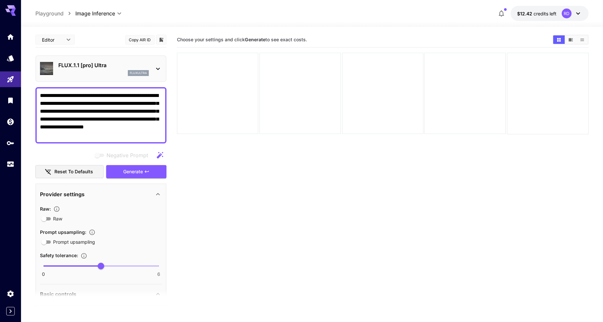
click at [158, 68] on icon at bounding box center [158, 69] width 8 height 8
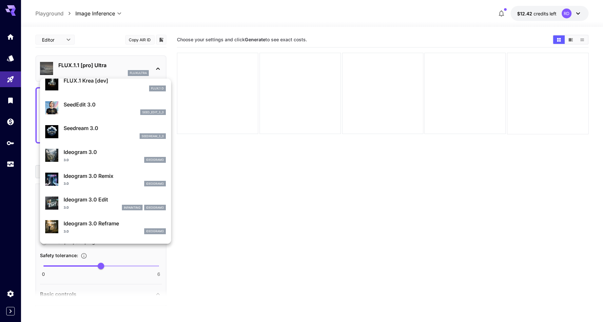
scroll to position [151, 0]
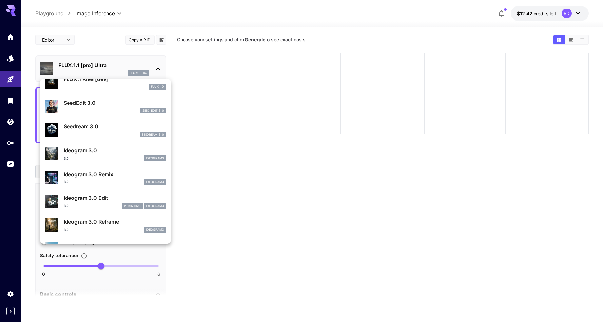
click at [85, 151] on p "Ideogram 3.0" at bounding box center [115, 150] width 102 height 8
type input "**********"
type input "****"
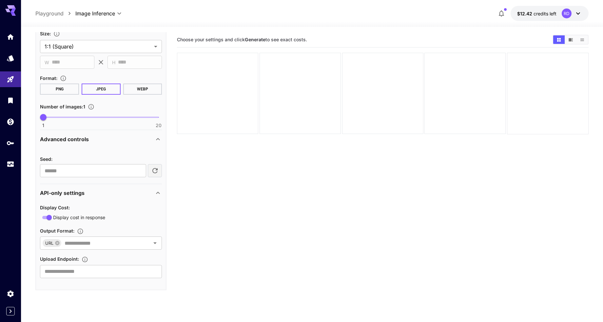
scroll to position [475, 0]
click at [55, 116] on span at bounding box center [100, 116] width 115 height 1
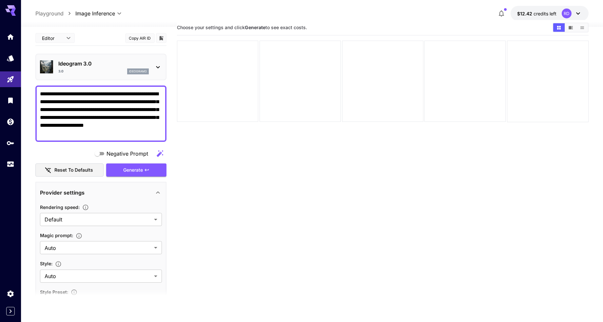
scroll to position [0, 0]
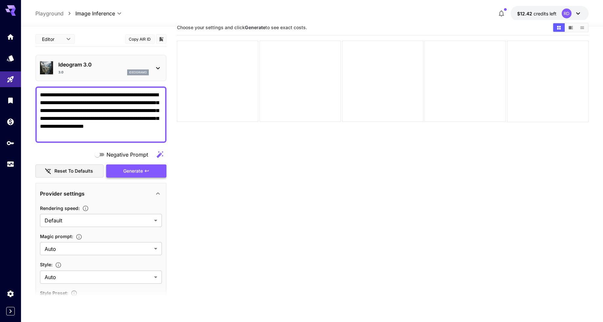
click at [139, 169] on span "Generate" at bounding box center [133, 171] width 20 height 8
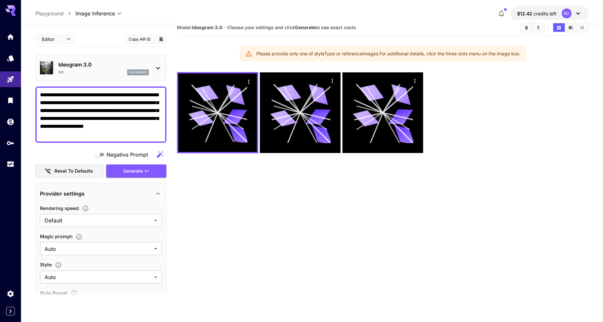
click at [158, 66] on icon at bounding box center [158, 68] width 8 height 8
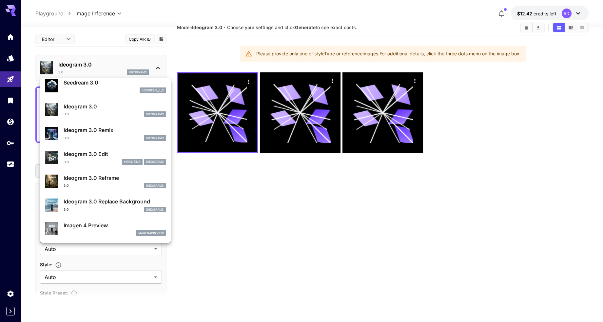
scroll to position [197, 0]
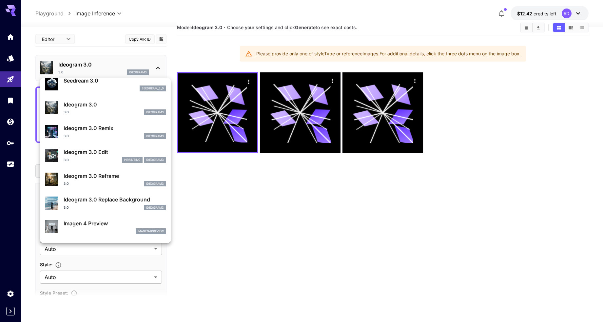
click at [99, 174] on p "Ideogram 3.0 Reframe" at bounding box center [115, 176] width 102 height 8
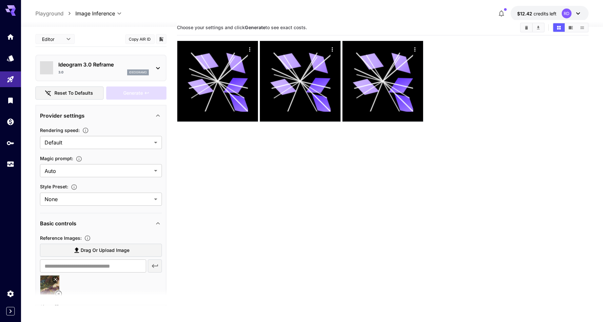
type input "*"
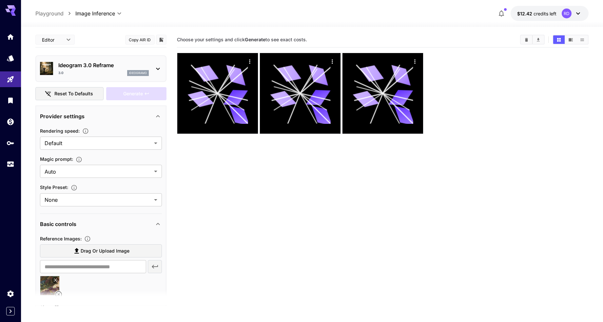
click at [160, 67] on icon at bounding box center [158, 69] width 8 height 8
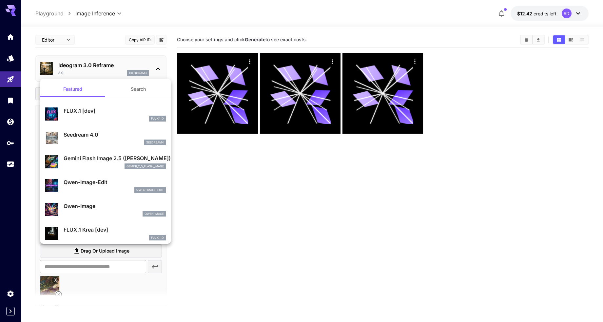
click at [233, 187] on div at bounding box center [301, 161] width 603 height 322
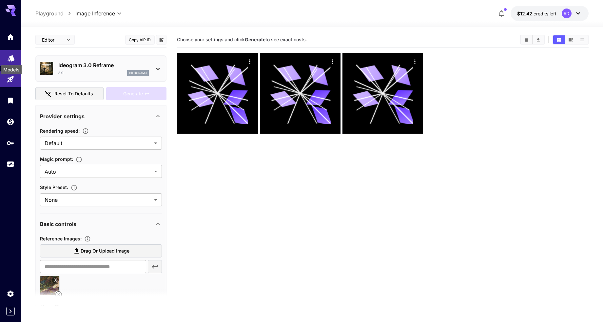
click at [9, 55] on icon "Models" at bounding box center [11, 56] width 8 height 8
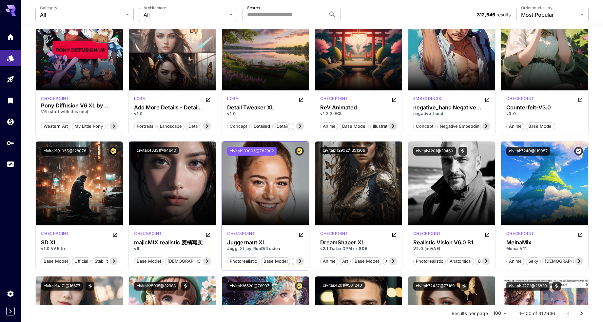
scroll to position [777, 0]
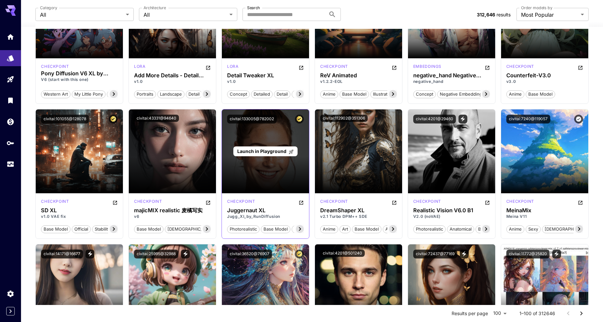
click at [262, 143] on div "Launch in Playground" at bounding box center [265, 151] width 87 height 84
click at [262, 152] on span "Launch in Playground" at bounding box center [261, 151] width 49 height 6
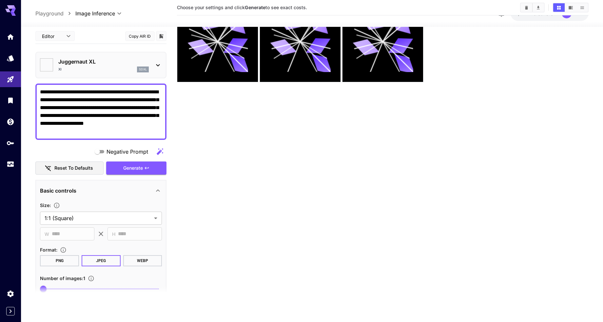
type input "*******"
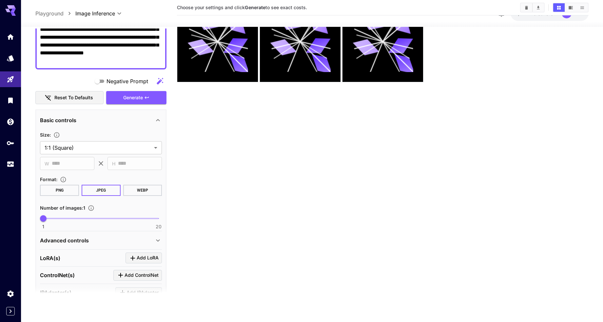
scroll to position [77, 0]
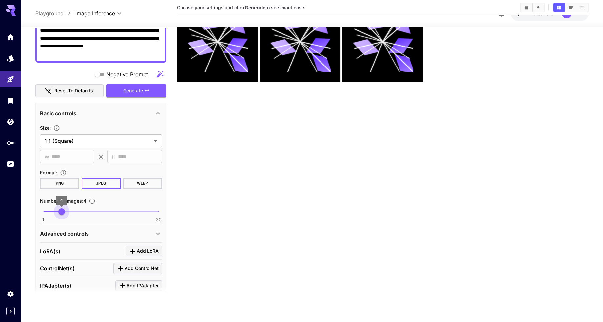
type input "*"
drag, startPoint x: 63, startPoint y: 211, endPoint x: 55, endPoint y: 210, distance: 7.2
click at [55, 210] on span "1 20 3" at bounding box center [100, 212] width 115 height 10
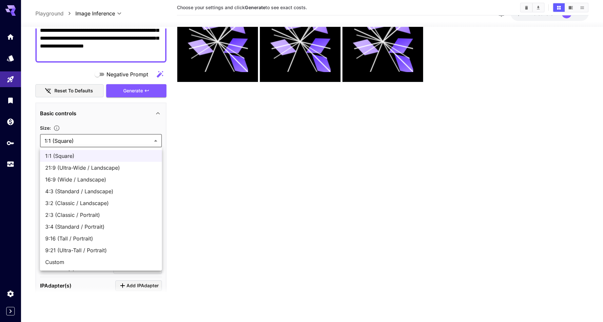
click at [157, 141] on body "**********" at bounding box center [301, 135] width 603 height 374
click at [97, 178] on span "16:9 (Wide / Landscape)" at bounding box center [100, 180] width 111 height 8
type input "**********"
type input "****"
type input "***"
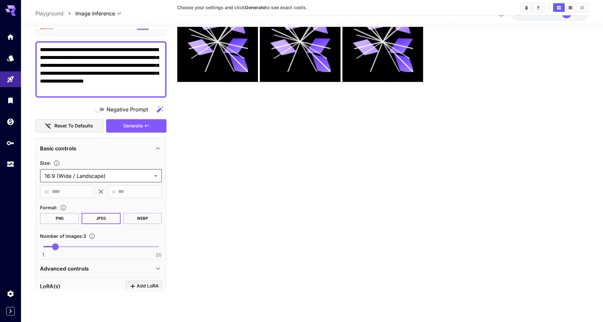
scroll to position [0, 0]
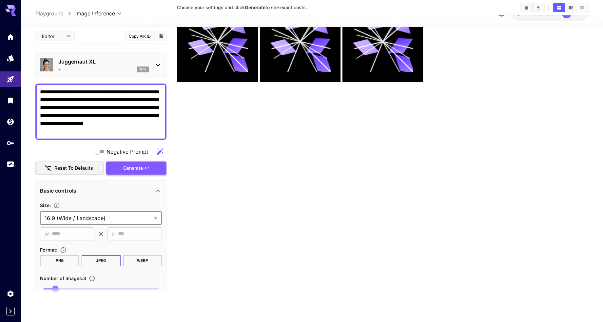
click at [139, 168] on span "Generate" at bounding box center [133, 168] width 20 height 8
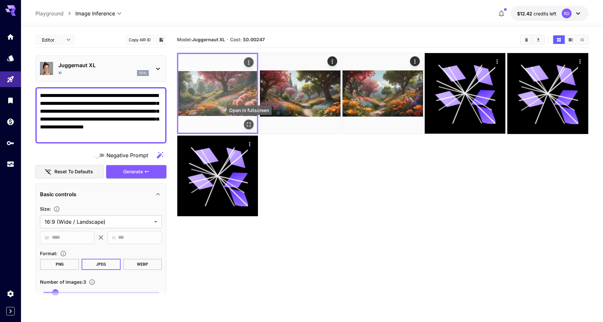
click at [247, 123] on icon "Open in fullscreen" at bounding box center [249, 125] width 4 height 4
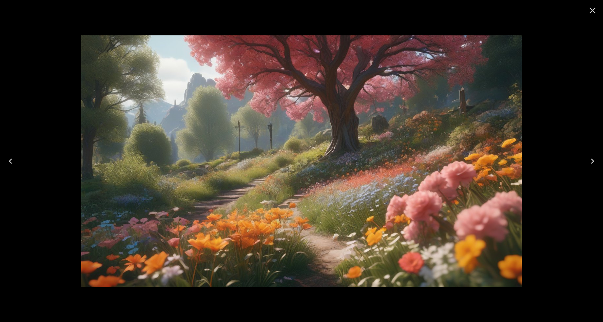
click at [590, 160] on icon "Next" at bounding box center [592, 161] width 10 height 10
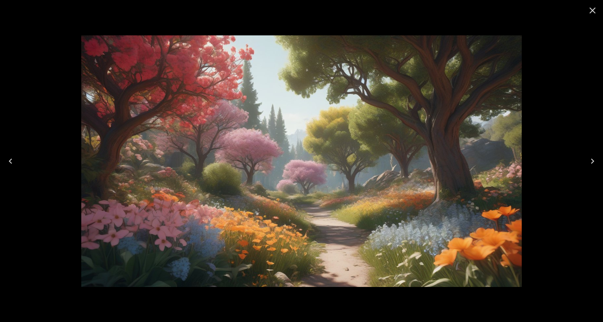
click at [590, 160] on icon "Next" at bounding box center [592, 161] width 10 height 10
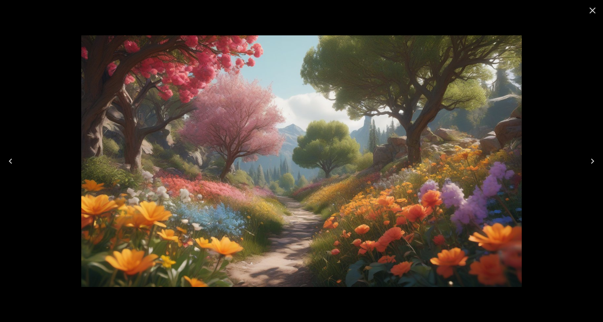
click at [592, 9] on icon "Close" at bounding box center [592, 10] width 10 height 10
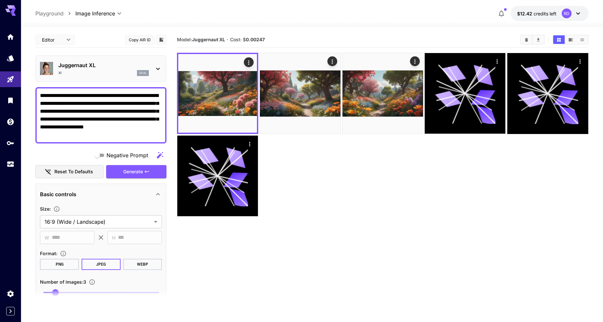
click at [524, 37] on icon "Clear All" at bounding box center [526, 39] width 5 height 5
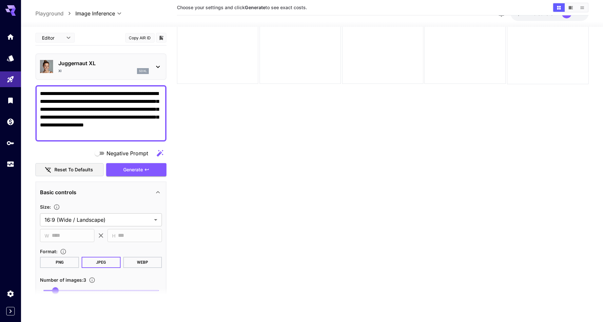
scroll to position [52, 0]
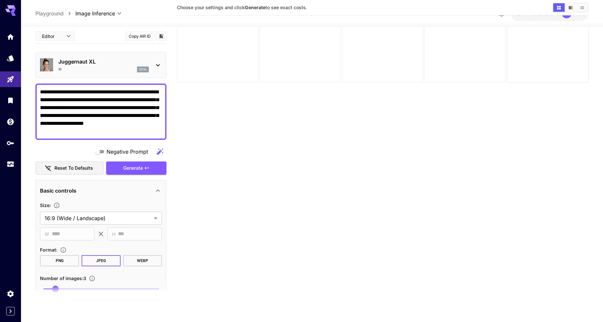
click at [158, 64] on icon at bounding box center [158, 65] width 8 height 8
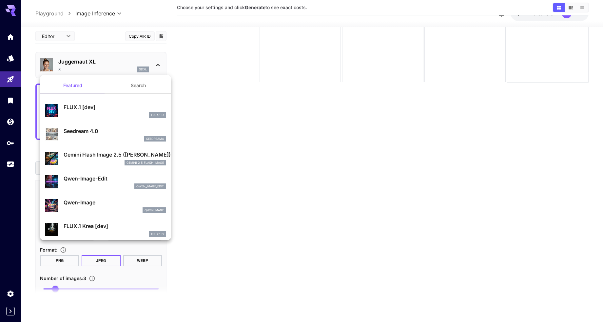
click at [250, 124] on div at bounding box center [301, 161] width 603 height 322
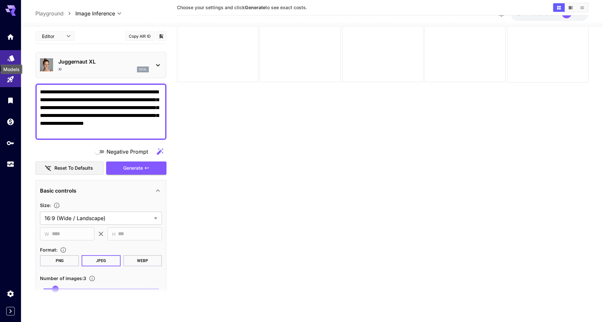
click at [9, 58] on icon "Models" at bounding box center [11, 56] width 8 height 8
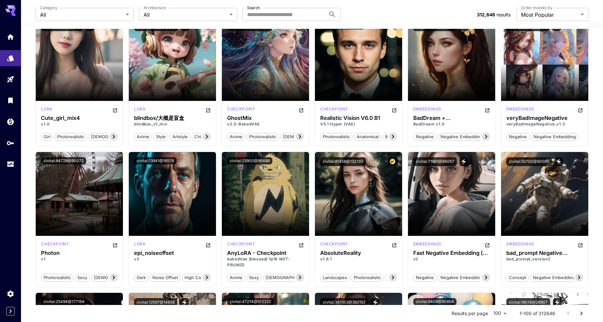
scroll to position [1064, 0]
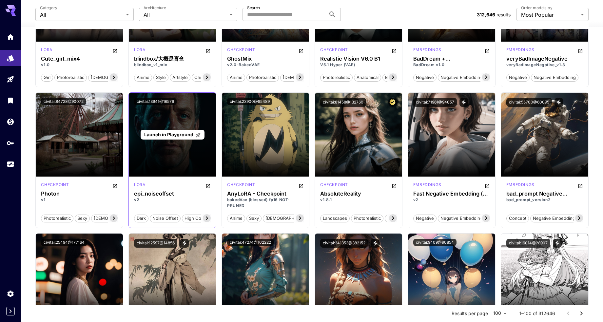
click at [177, 145] on div "Launch in Playground" at bounding box center [172, 135] width 87 height 84
click at [174, 134] on span "Launch in Playground" at bounding box center [168, 135] width 49 height 6
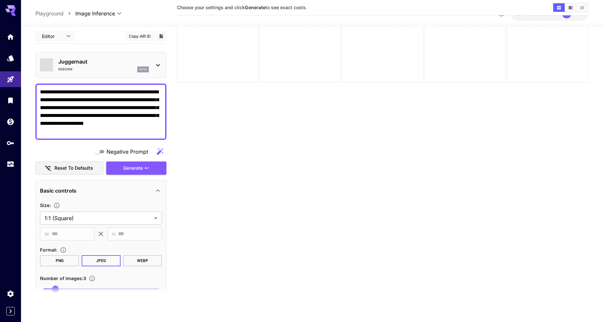
scroll to position [52, 0]
click at [155, 218] on body "**********" at bounding box center [301, 135] width 603 height 374
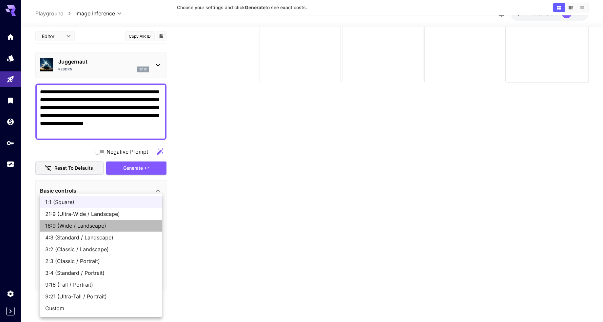
click at [86, 222] on span "16:9 (Wide / Landscape)" at bounding box center [100, 226] width 111 height 8
type input "**********"
type input "***"
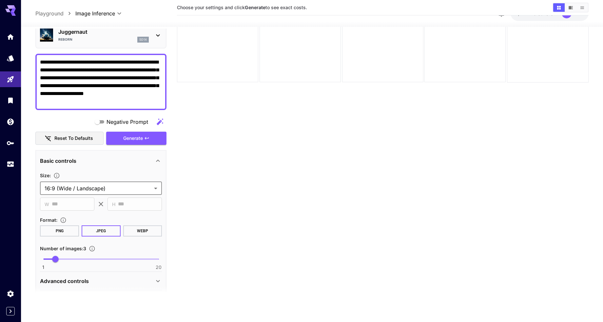
scroll to position [0, 0]
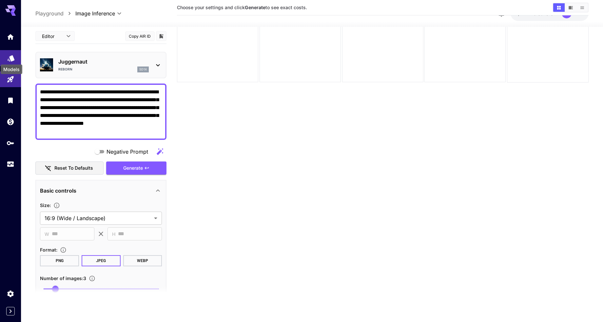
click at [9, 58] on icon "Models" at bounding box center [11, 56] width 8 height 8
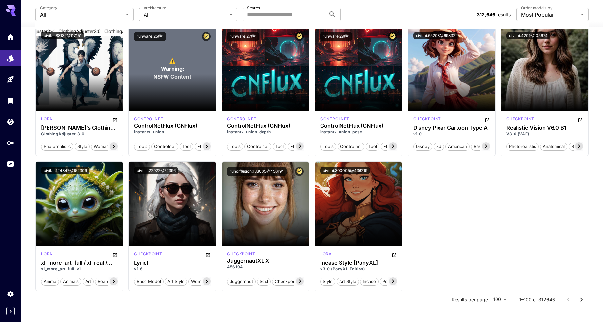
scroll to position [2095, 0]
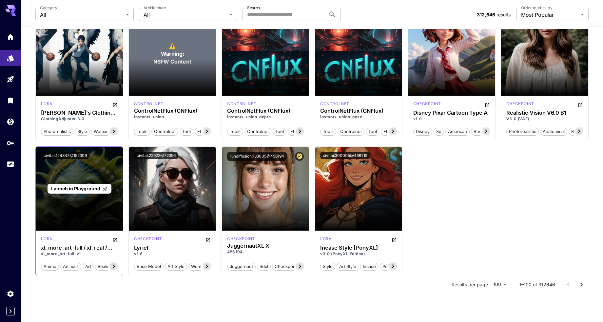
click at [87, 194] on div "Launch in Playground" at bounding box center [79, 189] width 87 height 84
click at [85, 188] on span "Launch in Playground" at bounding box center [75, 189] width 49 height 6
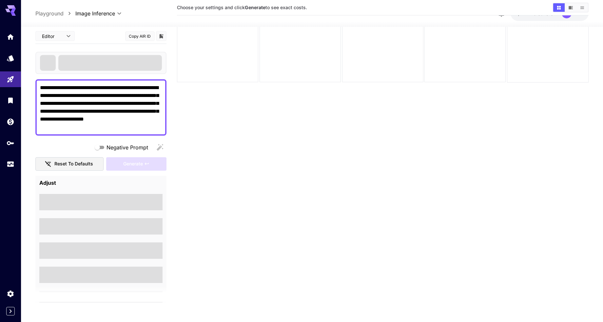
scroll to position [52, 0]
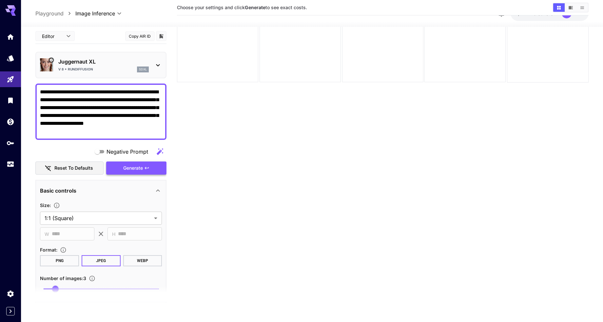
click at [136, 166] on span "Generate" at bounding box center [133, 168] width 20 height 8
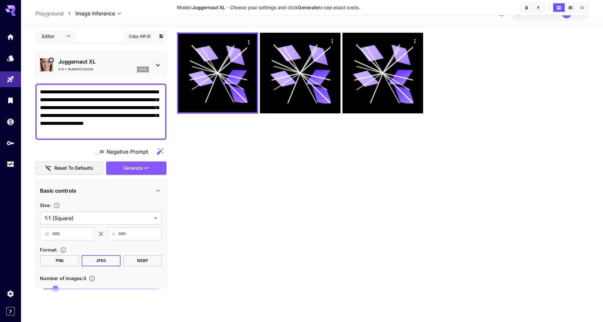
click at [158, 62] on icon at bounding box center [158, 65] width 8 height 8
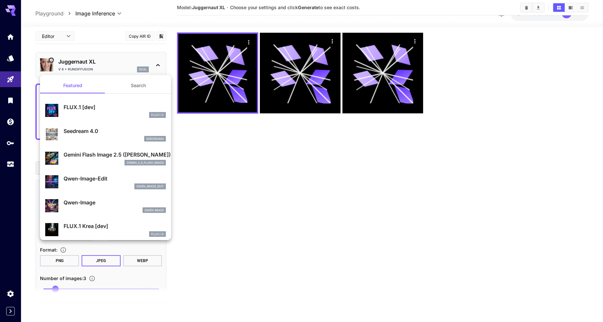
click at [81, 131] on p "Seedream 4.0" at bounding box center [115, 131] width 102 height 8
type input "**********"
type input "*"
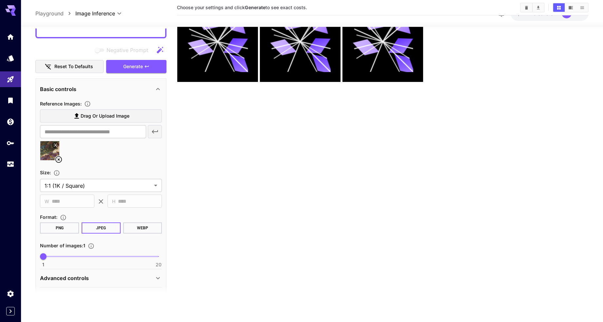
scroll to position [102, 0]
click at [55, 141] on button at bounding box center [55, 144] width 7 height 7
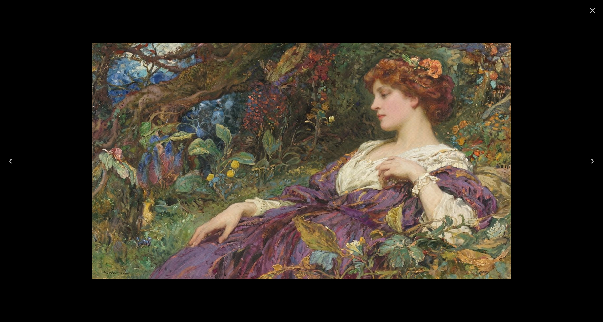
click at [589, 12] on icon "Close" at bounding box center [592, 10] width 10 height 10
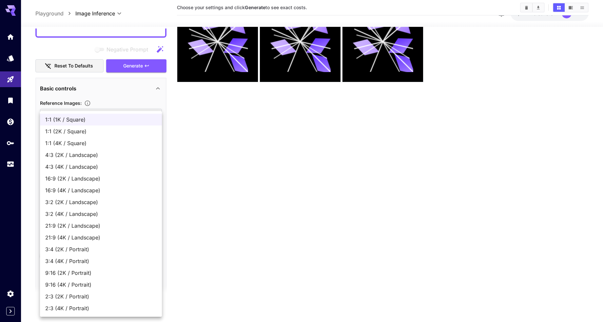
click at [154, 183] on body "**********" at bounding box center [301, 135] width 603 height 374
click at [86, 190] on span "16:9 (4K / Landscape)" at bounding box center [100, 190] width 111 height 8
type input "**********"
type input "****"
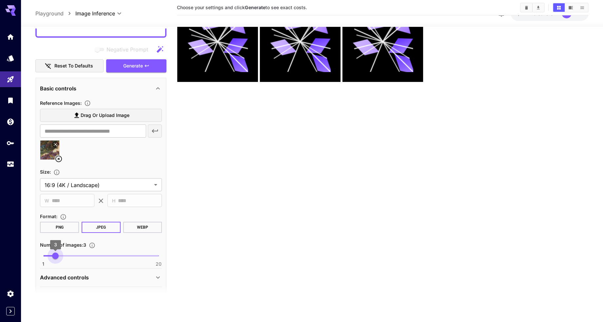
type input "*"
drag, startPoint x: 60, startPoint y: 255, endPoint x: 56, endPoint y: 255, distance: 3.6
click at [56, 255] on span "1 20 3" at bounding box center [100, 256] width 115 height 10
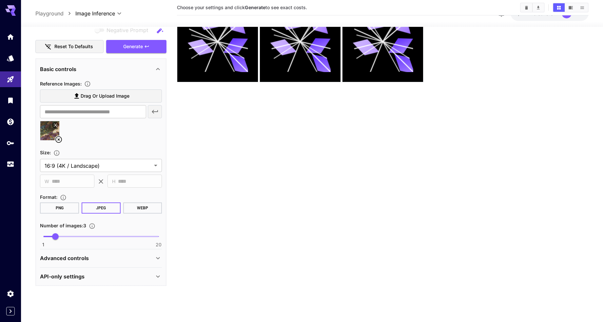
click at [158, 258] on icon at bounding box center [158, 258] width 8 height 8
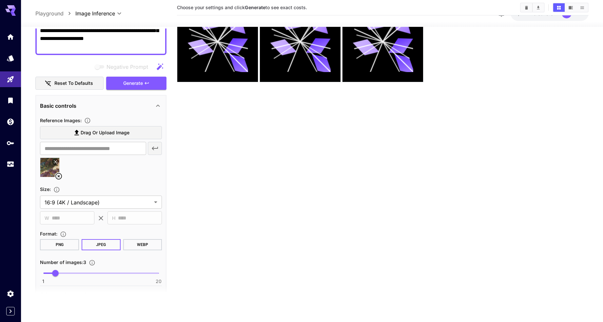
scroll to position [0, 0]
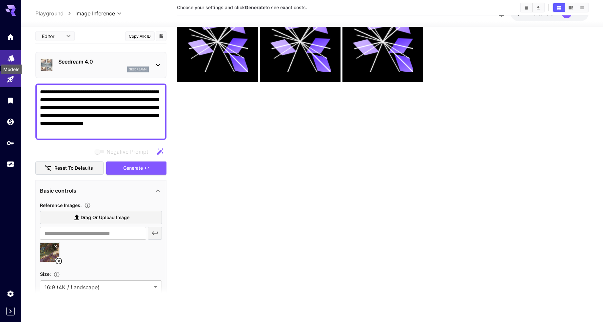
click at [11, 54] on icon "Models" at bounding box center [11, 56] width 7 height 6
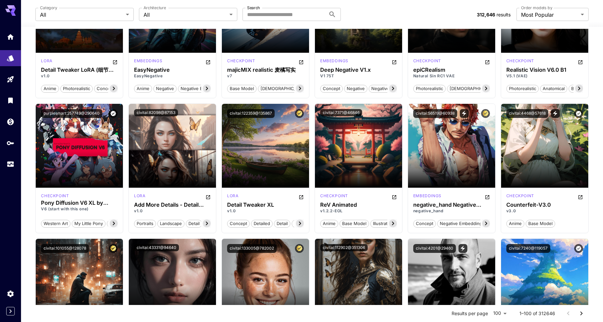
scroll to position [711, 0]
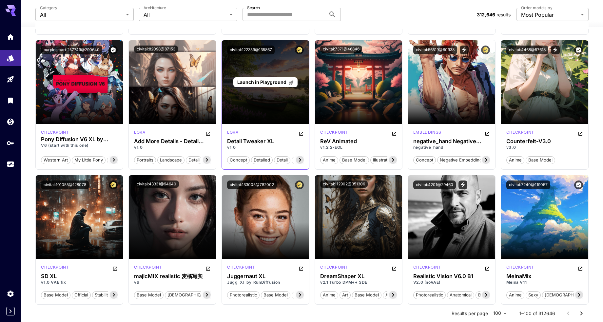
click at [259, 86] on div "Launch in Playground" at bounding box center [265, 82] width 64 height 10
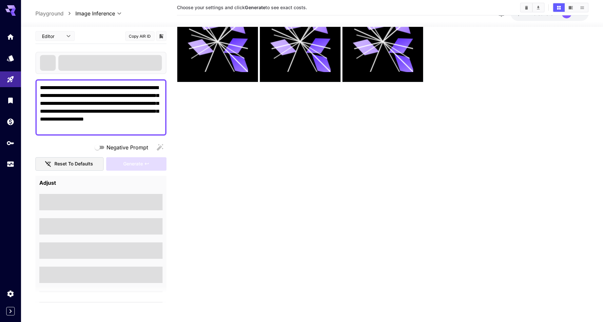
scroll to position [52, 0]
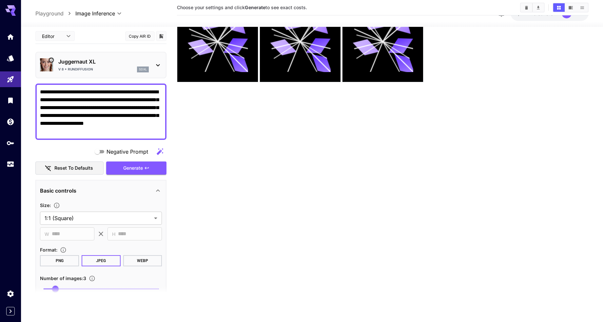
type input "*******"
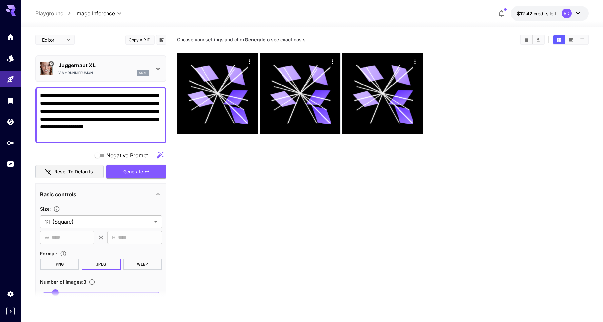
click at [158, 68] on icon at bounding box center [158, 69] width 8 height 8
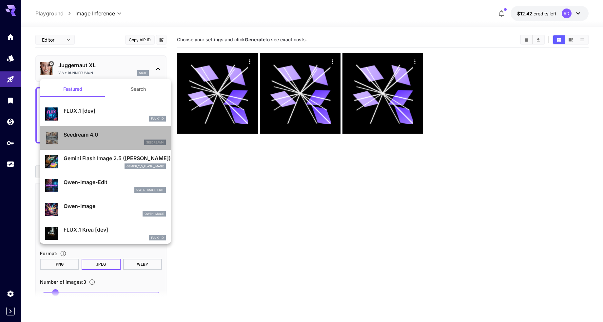
click at [80, 136] on p "Seedream 4.0" at bounding box center [115, 135] width 102 height 8
type input "**********"
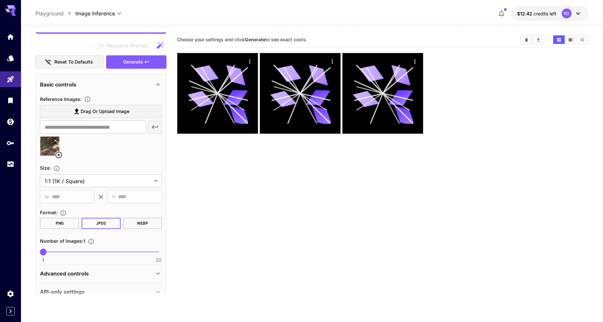
scroll to position [122, 0]
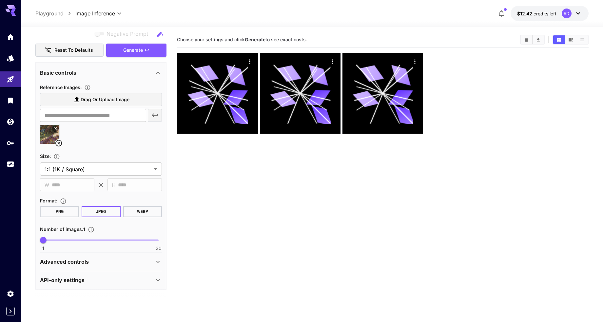
type input "*"
click at [58, 238] on span "1 20 3" at bounding box center [100, 240] width 115 height 10
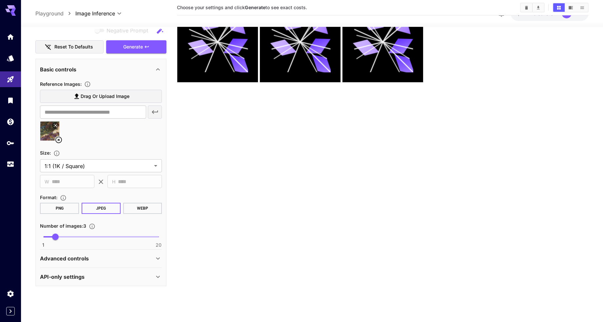
scroll to position [52, 0]
click at [159, 257] on icon at bounding box center [158, 258] width 8 height 8
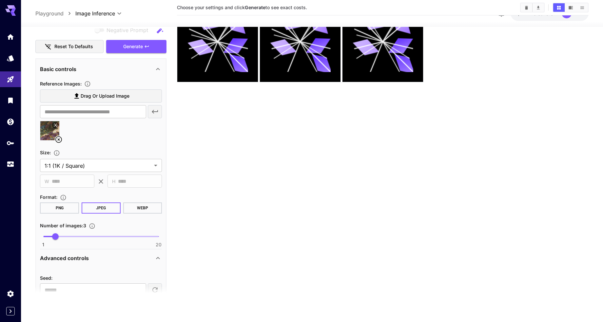
scroll to position [157, 0]
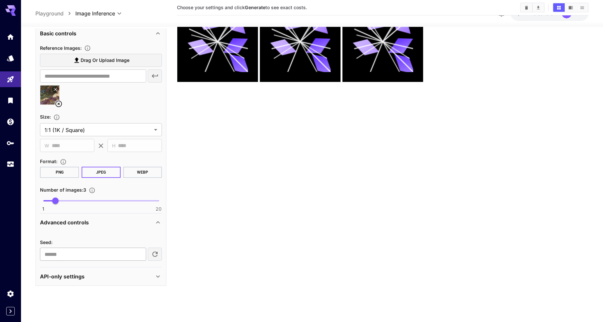
click at [120, 254] on input "number" at bounding box center [93, 254] width 106 height 13
type input "**********"
click at [101, 256] on input "**" at bounding box center [93, 254] width 106 height 13
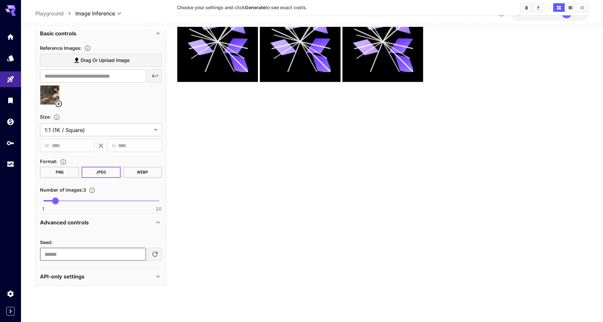
click at [101, 256] on input "**" at bounding box center [93, 254] width 106 height 13
click at [138, 238] on div "Seed :" at bounding box center [101, 242] width 122 height 8
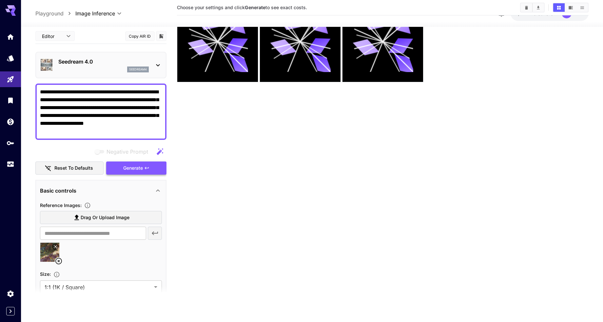
click at [134, 168] on span "Generate" at bounding box center [133, 168] width 20 height 8
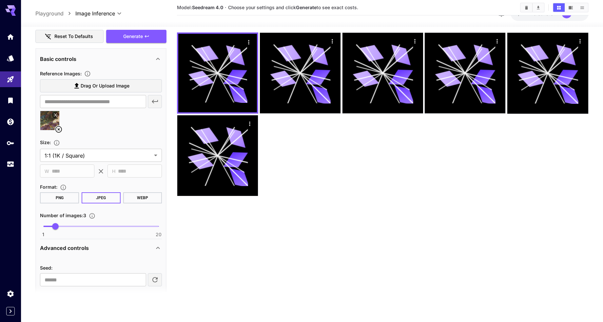
scroll to position [157, 0]
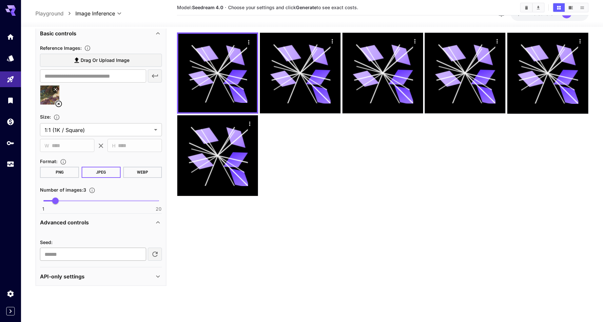
click at [139, 256] on input "**" at bounding box center [93, 254] width 106 height 13
click at [153, 256] on icon "button" at bounding box center [155, 255] width 8 height 8
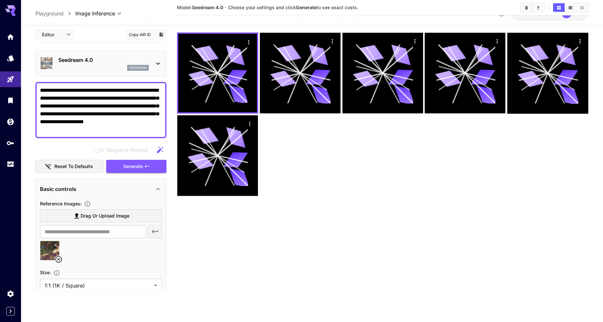
scroll to position [0, 0]
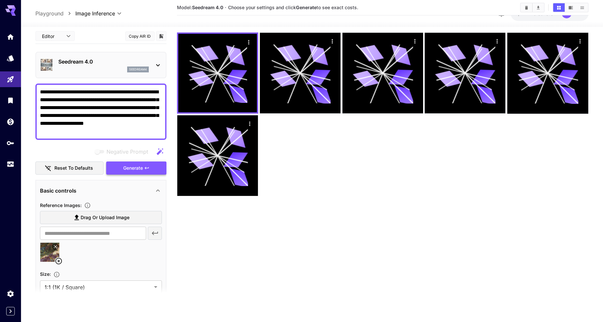
click at [127, 166] on span "Generate" at bounding box center [133, 168] width 20 height 8
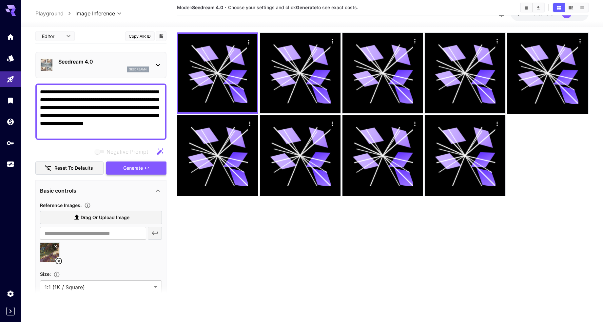
scroll to position [157, 0]
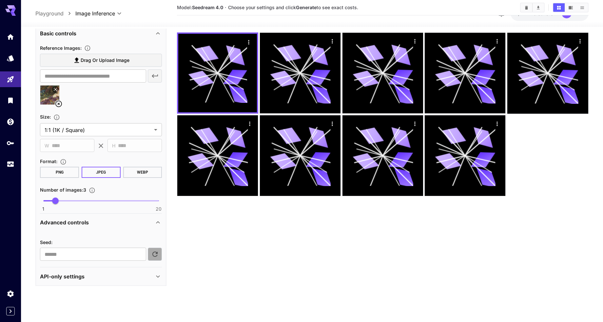
click at [155, 255] on icon "button" at bounding box center [155, 255] width 8 height 8
click at [123, 263] on div "**********" at bounding box center [101, 249] width 122 height 36
click at [121, 258] on input "**********" at bounding box center [93, 254] width 106 height 13
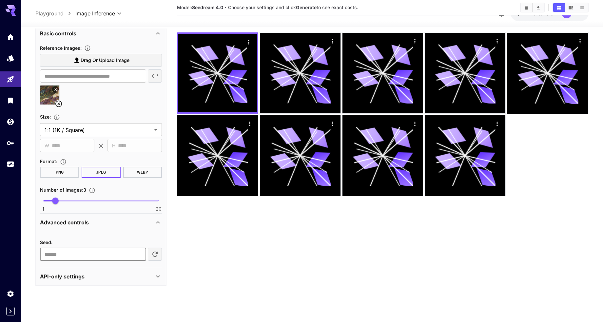
click at [121, 258] on input "**********" at bounding box center [93, 254] width 106 height 13
click at [139, 251] on input "**********" at bounding box center [93, 254] width 106 height 13
click at [139, 253] on input "**********" at bounding box center [93, 254] width 106 height 13
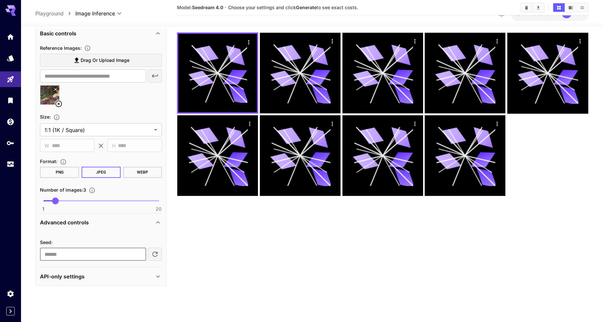
click at [139, 253] on input "**********" at bounding box center [93, 254] width 106 height 13
click at [117, 253] on input "**********" at bounding box center [93, 254] width 106 height 13
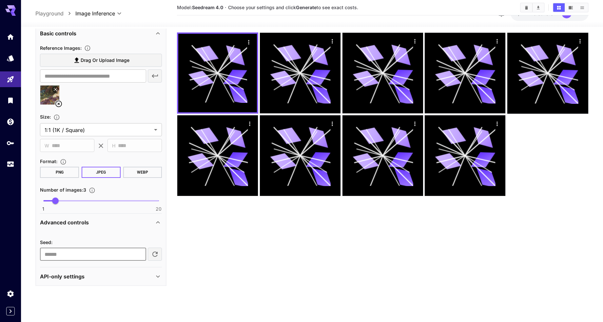
click at [117, 253] on input "**********" at bounding box center [93, 254] width 106 height 13
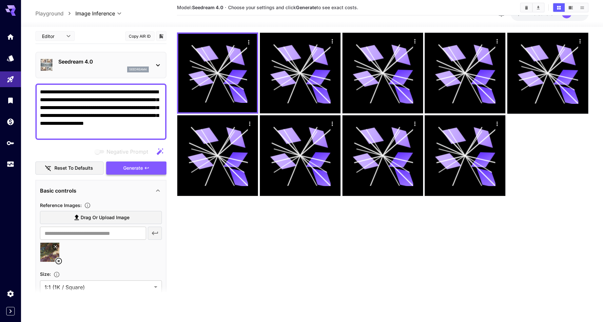
type input "*"
click at [139, 170] on span "Generate" at bounding box center [133, 168] width 20 height 8
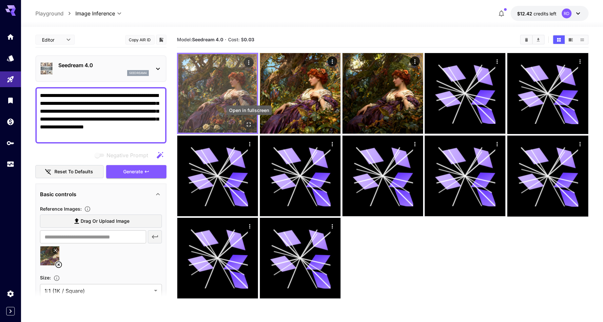
click at [249, 124] on icon "Open in fullscreen" at bounding box center [249, 124] width 7 height 7
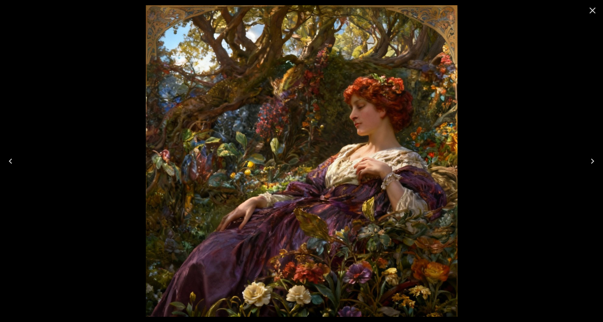
click at [591, 160] on icon "Next" at bounding box center [592, 161] width 10 height 10
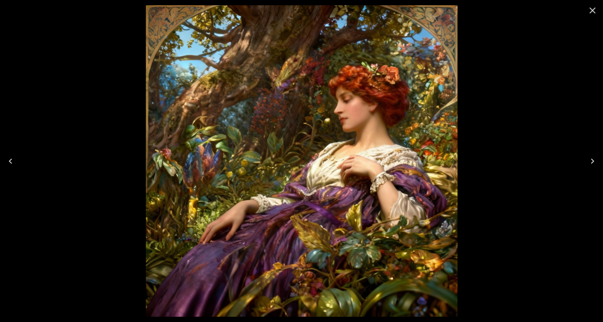
click at [591, 161] on icon "Next" at bounding box center [592, 161] width 10 height 10
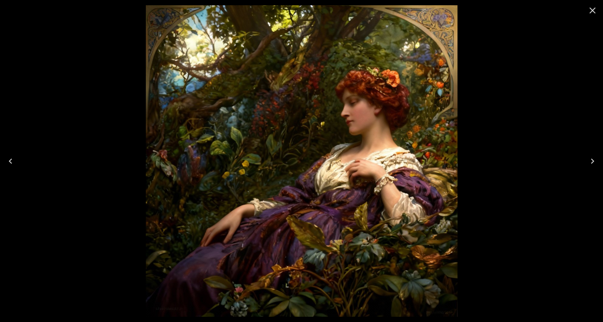
click at [591, 161] on icon "Next" at bounding box center [592, 161] width 10 height 10
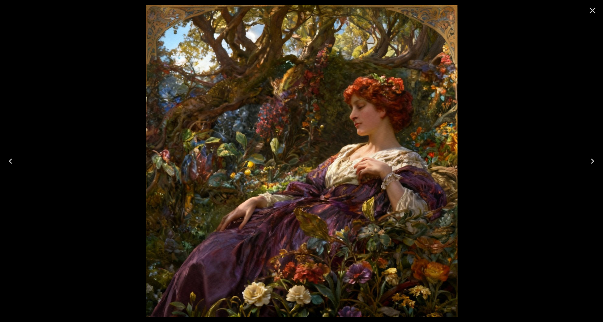
click at [594, 9] on icon "Close" at bounding box center [592, 10] width 10 height 10
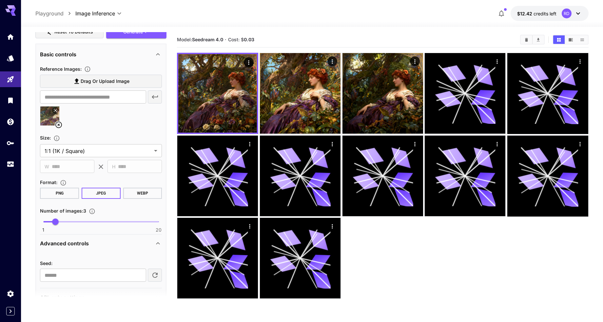
scroll to position [144, 0]
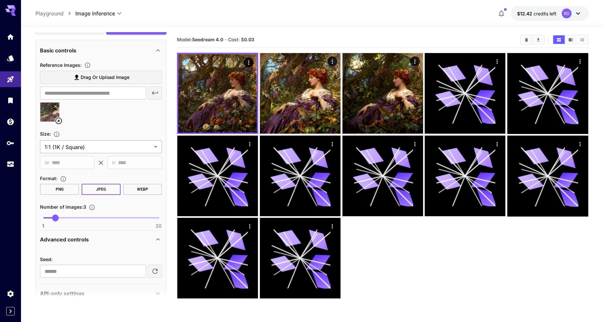
click at [155, 146] on body "**********" at bounding box center [301, 187] width 603 height 374
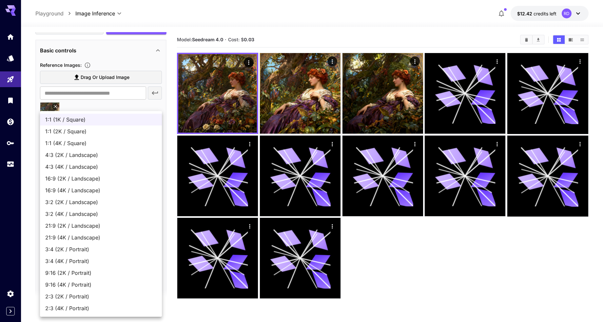
click at [70, 190] on span "16:9 (4K / Landscape)" at bounding box center [100, 190] width 111 height 8
type input "**********"
type input "****"
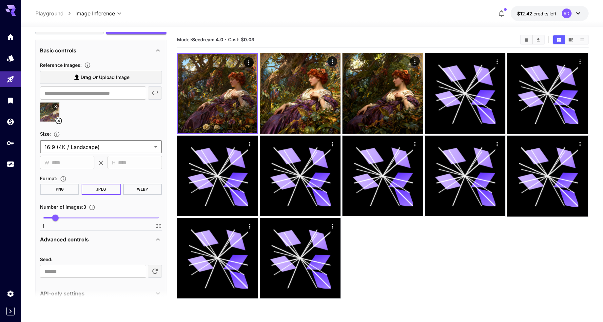
scroll to position [157, 0]
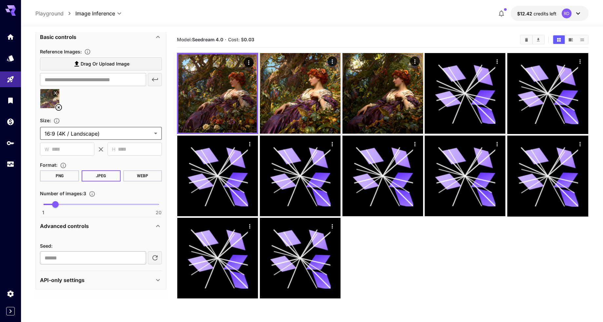
click at [116, 258] on input "*" at bounding box center [93, 257] width 106 height 13
click at [139, 259] on input "*" at bounding box center [93, 257] width 106 height 13
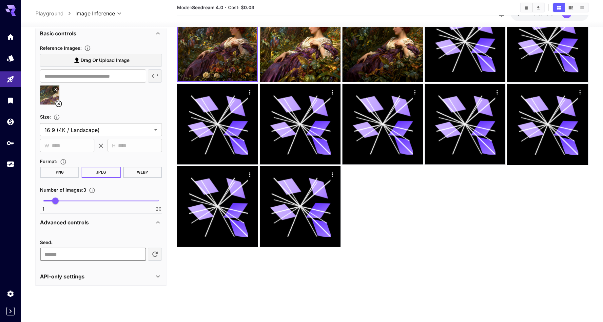
type input "**"
click at [117, 255] on input "**" at bounding box center [93, 254] width 106 height 13
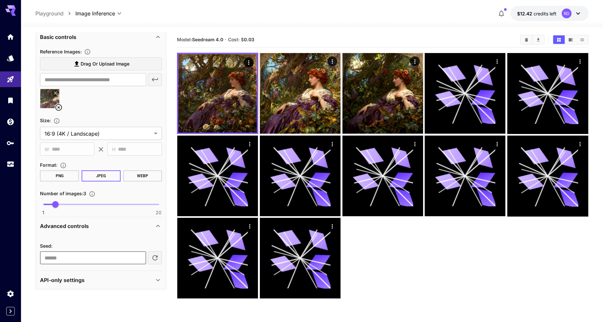
scroll to position [0, 0]
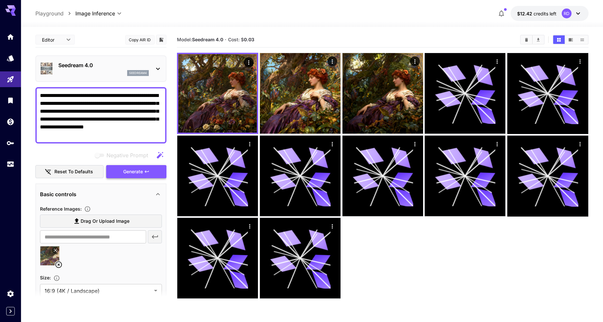
type input "**"
click at [137, 169] on span "Generate" at bounding box center [133, 172] width 20 height 8
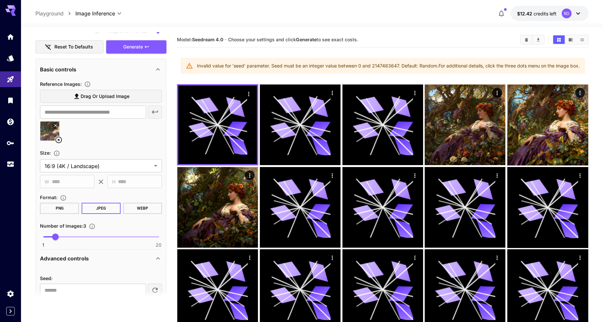
scroll to position [157, 0]
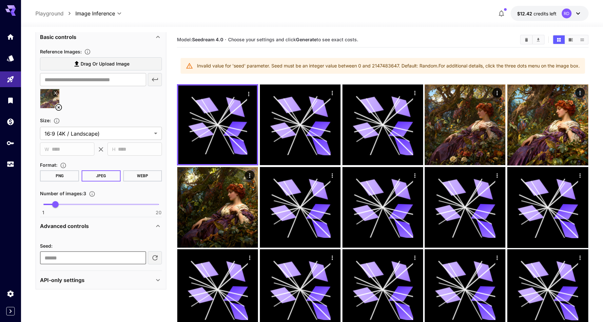
click at [90, 260] on input "**" at bounding box center [93, 257] width 106 height 13
click at [104, 234] on div "Advanced controls" at bounding box center [101, 226] width 122 height 16
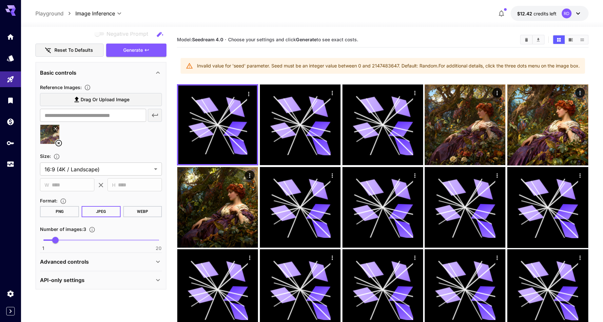
scroll to position [52, 0]
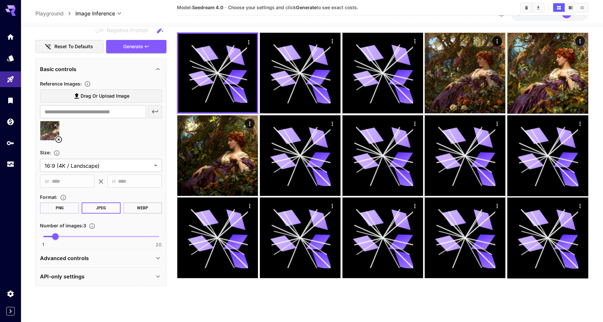
click at [159, 258] on icon at bounding box center [158, 258] width 4 height 2
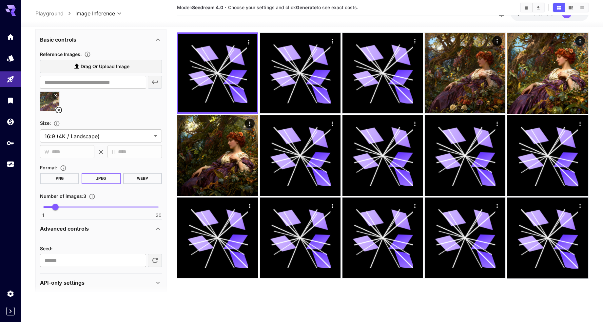
scroll to position [157, 0]
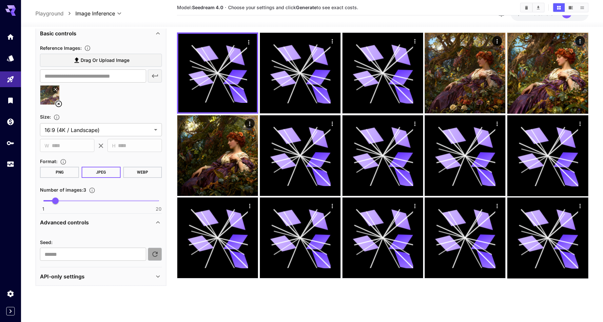
click at [159, 257] on icon "button" at bounding box center [155, 255] width 8 height 8
type input "**********"
click at [114, 257] on input "**********" at bounding box center [93, 254] width 106 height 13
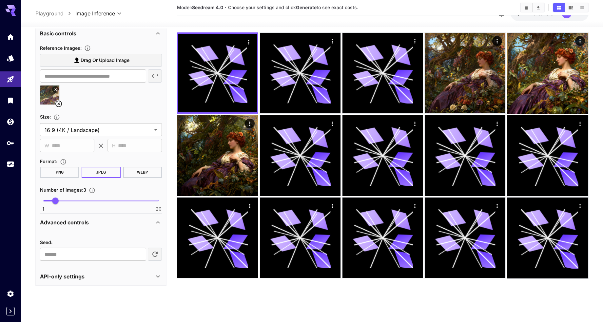
click at [158, 276] on icon at bounding box center [158, 277] width 8 height 8
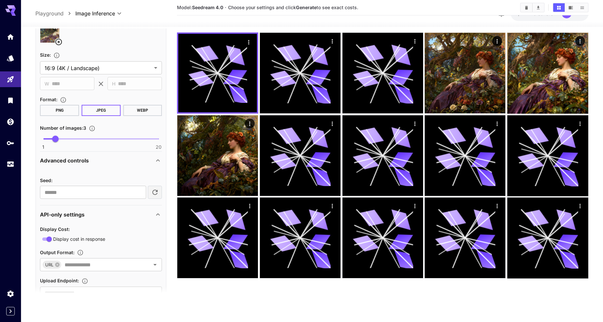
scroll to position [245, 0]
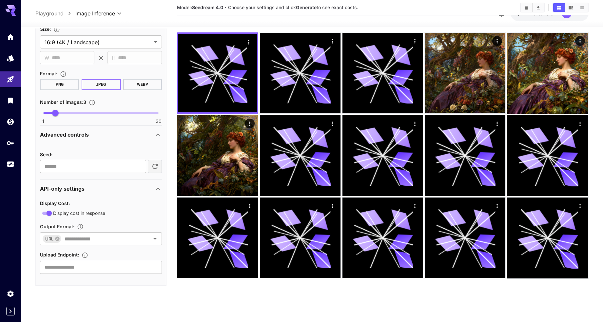
click at [159, 134] on icon at bounding box center [158, 135] width 8 height 8
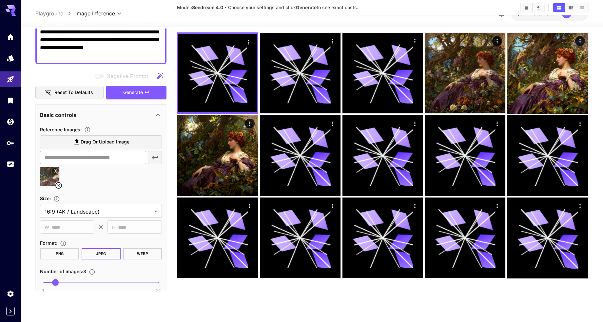
scroll to position [0, 0]
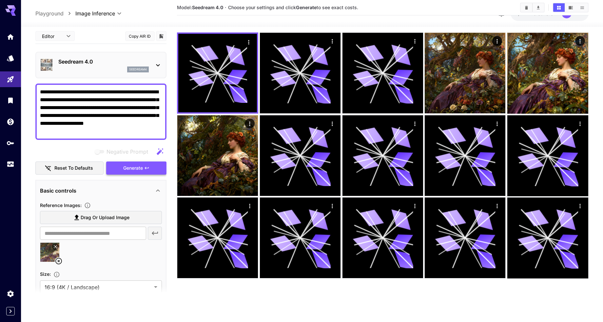
click at [130, 163] on div "Negative Prompt Reset to defaults Generate" at bounding box center [100, 160] width 131 height 30
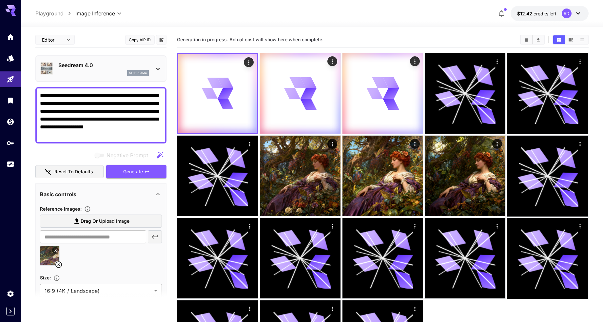
click at [209, 8] on div "**********" at bounding box center [311, 13] width 553 height 15
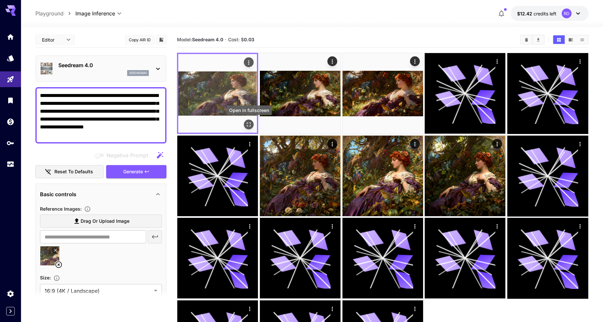
click at [247, 123] on icon "Open in fullscreen" at bounding box center [249, 124] width 7 height 7
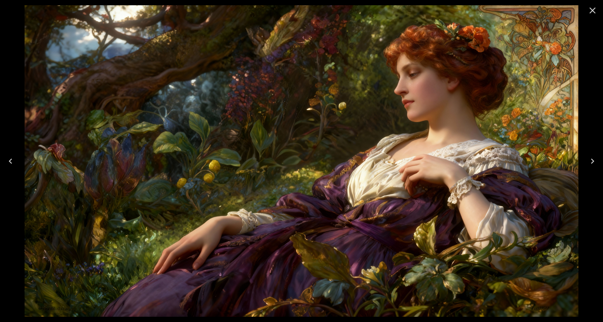
click at [593, 160] on icon "Next" at bounding box center [592, 161] width 3 height 5
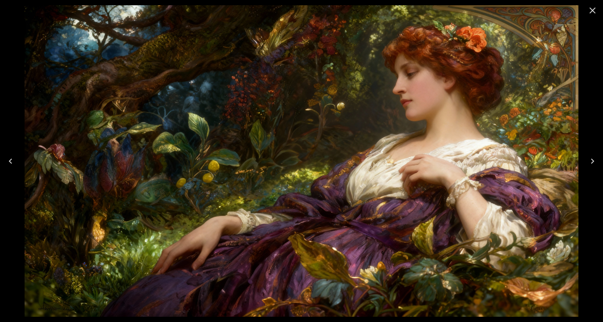
click at [593, 160] on icon "Next" at bounding box center [592, 161] width 3 height 5
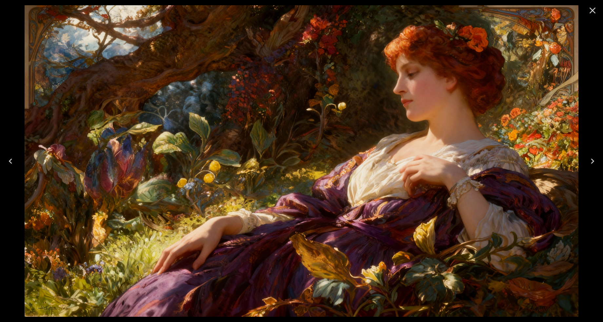
click at [593, 7] on icon "Close" at bounding box center [592, 10] width 10 height 10
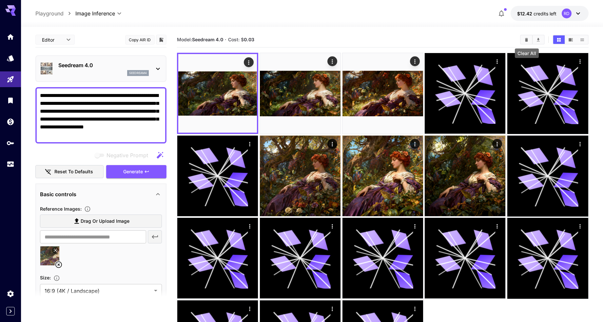
click at [524, 40] on icon "Clear All" at bounding box center [526, 39] width 5 height 5
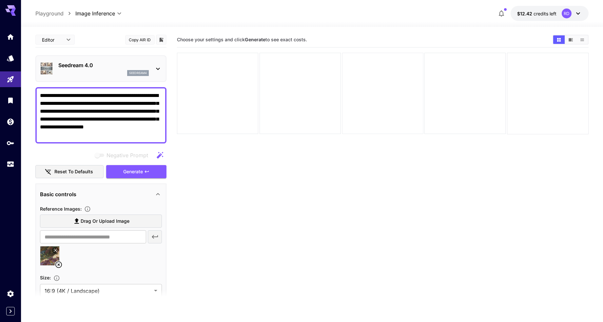
click at [365, 102] on div at bounding box center [382, 93] width 81 height 81
click at [58, 264] on icon at bounding box center [58, 264] width 7 height 7
click at [94, 221] on span "Drag or upload image" at bounding box center [105, 221] width 49 height 8
click at [0, 0] on input "Drag or upload image" at bounding box center [0, 0] width 0 height 0
type input "**********"
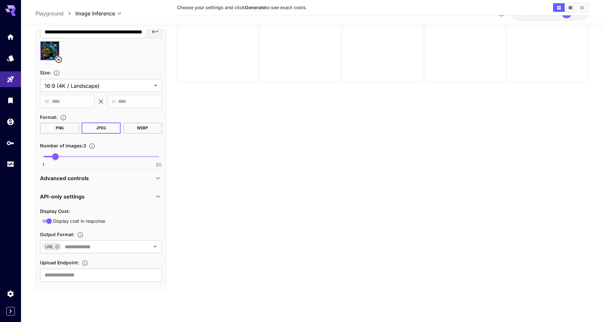
scroll to position [202, 0]
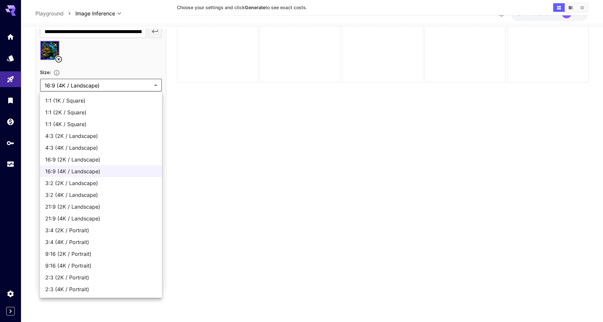
click at [156, 85] on body "**********" at bounding box center [301, 135] width 603 height 374
click at [75, 124] on span "1:1 (4K / Square)" at bounding box center [100, 124] width 111 height 8
type input "**********"
type input "****"
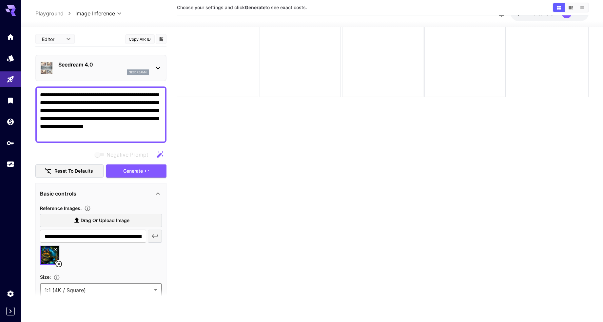
scroll to position [37, 0]
click at [138, 170] on span "Generate" at bounding box center [133, 171] width 20 height 8
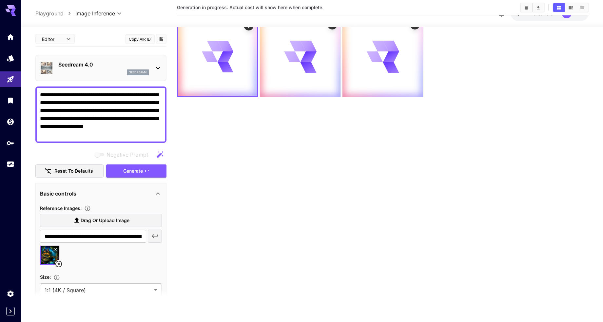
scroll to position [0, 0]
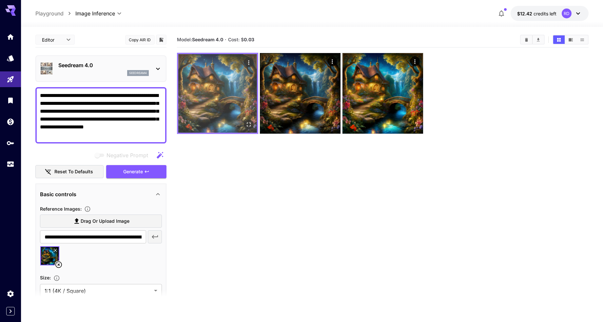
click at [248, 123] on icon "Open in fullscreen" at bounding box center [249, 124] width 7 height 7
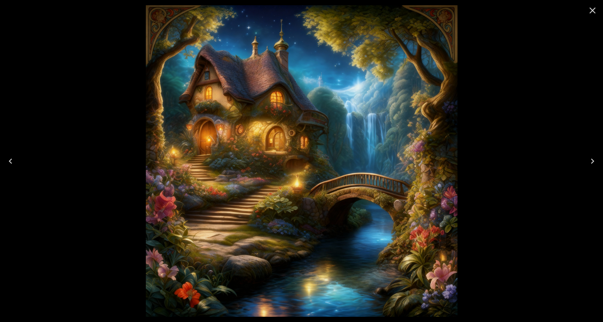
click at [592, 160] on icon "Next" at bounding box center [592, 161] width 3 height 5
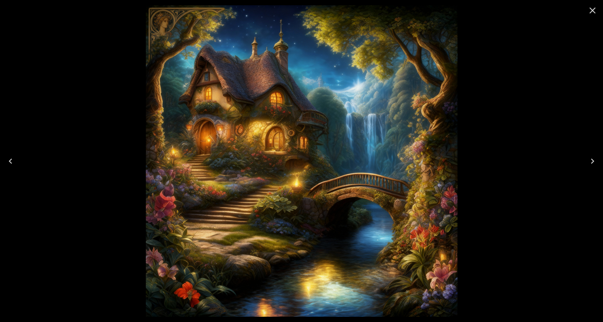
click at [593, 160] on icon "Next" at bounding box center [592, 161] width 10 height 10
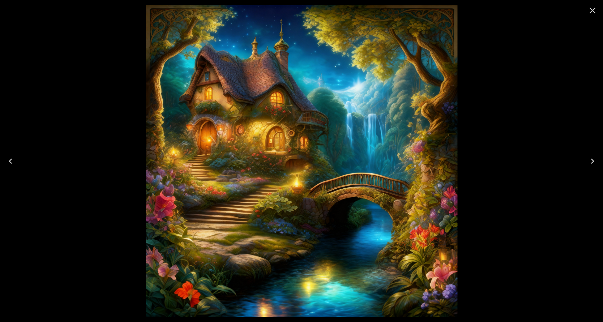
click at [593, 4] on button "Close" at bounding box center [592, 11] width 16 height 16
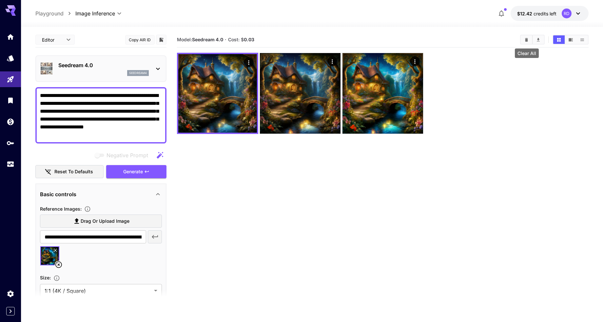
click at [526, 39] on icon "Clear All" at bounding box center [526, 40] width 3 height 4
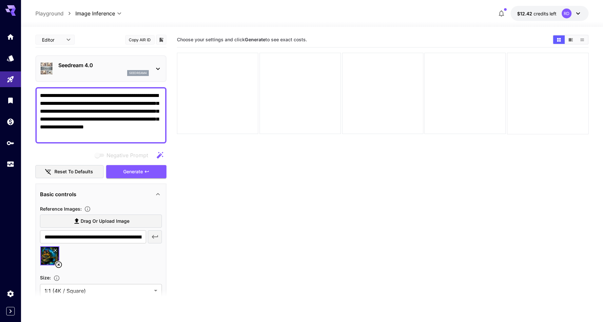
drag, startPoint x: 83, startPoint y: 119, endPoint x: 101, endPoint y: 139, distance: 26.7
click at [101, 139] on div "**********" at bounding box center [100, 115] width 131 height 56
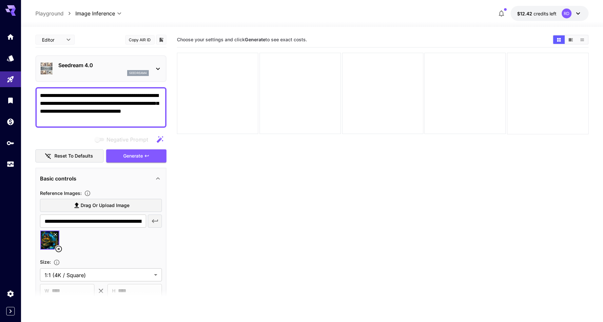
drag, startPoint x: 71, startPoint y: 103, endPoint x: 40, endPoint y: 94, distance: 32.4
click at [40, 94] on textarea "**********" at bounding box center [101, 107] width 122 height 31
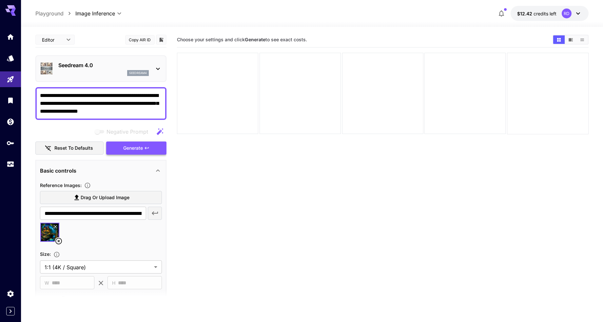
type textarea "**********"
click at [137, 147] on span "Generate" at bounding box center [133, 148] width 20 height 8
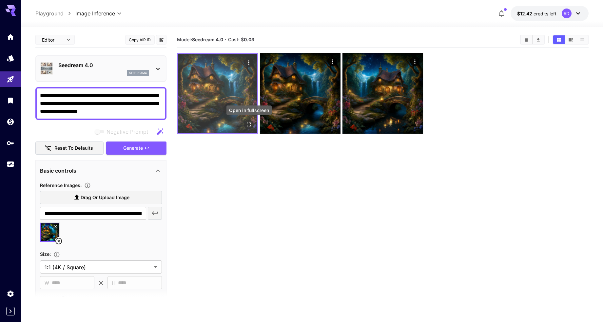
click at [249, 123] on icon "Open in fullscreen" at bounding box center [249, 124] width 7 height 7
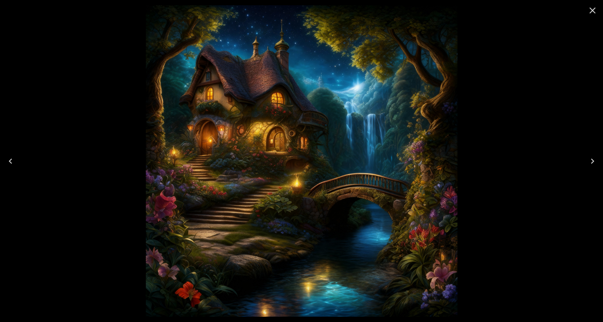
click at [591, 160] on icon "Next" at bounding box center [592, 161] width 10 height 10
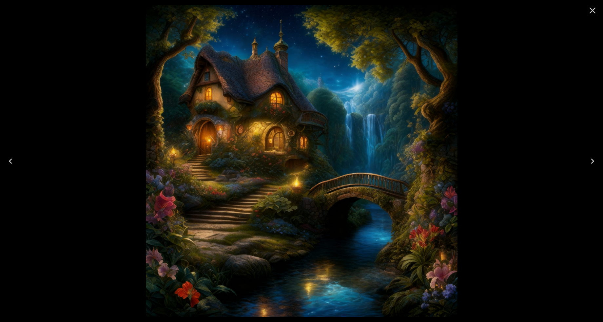
click at [591, 160] on icon "Next" at bounding box center [592, 161] width 10 height 10
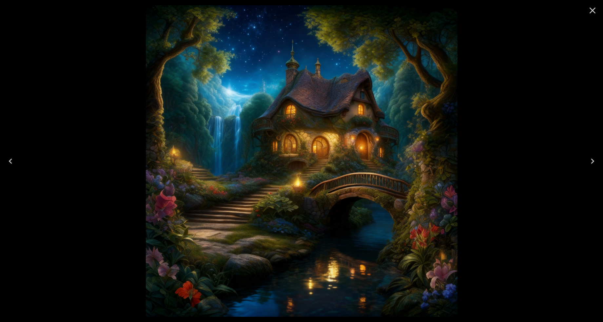
click at [592, 7] on icon "Close" at bounding box center [592, 10] width 10 height 10
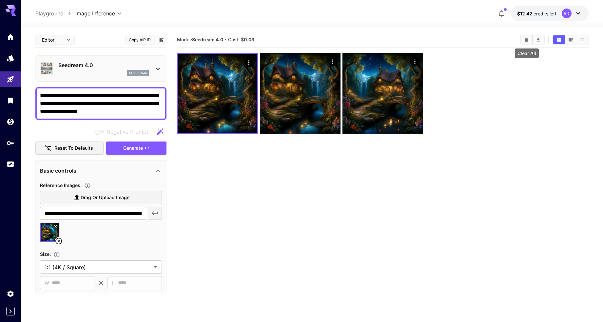
click at [526, 38] on icon "Clear All" at bounding box center [526, 39] width 5 height 5
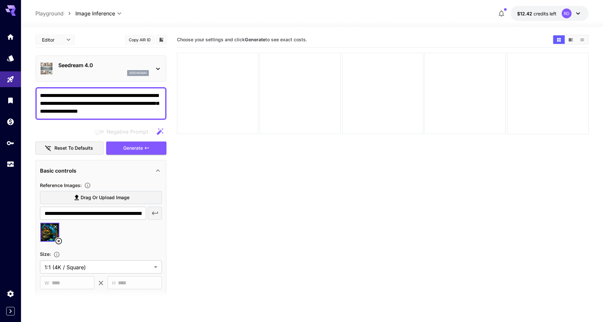
click at [156, 69] on icon at bounding box center [158, 69] width 8 height 8
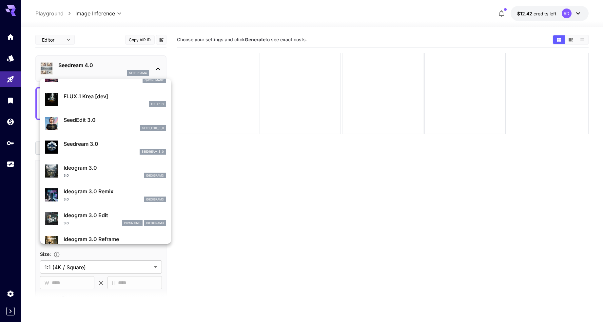
scroll to position [136, 0]
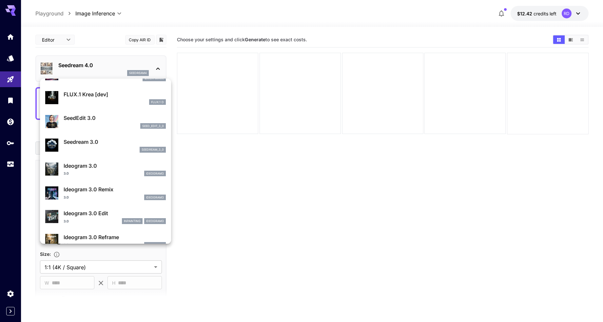
click at [82, 118] on p "SeedEdit 3.0" at bounding box center [115, 118] width 102 height 8
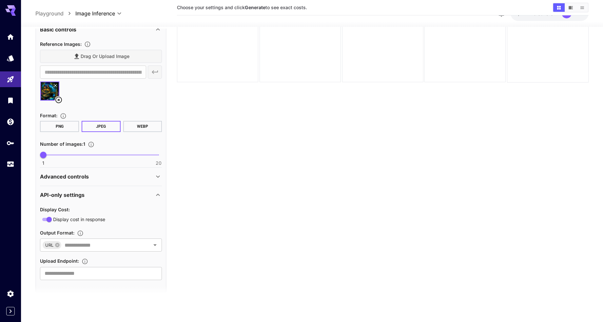
scroll to position [138, 0]
click at [57, 153] on span "1 20 1" at bounding box center [100, 155] width 115 height 10
type input "*"
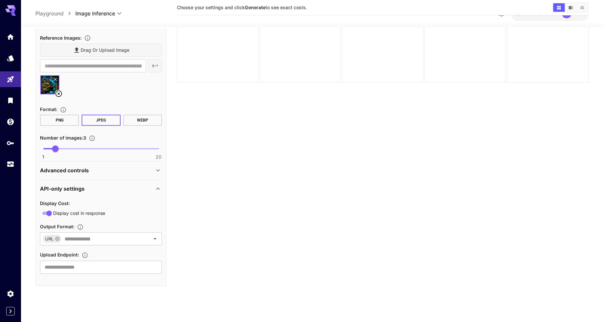
click at [156, 187] on icon at bounding box center [158, 189] width 8 height 8
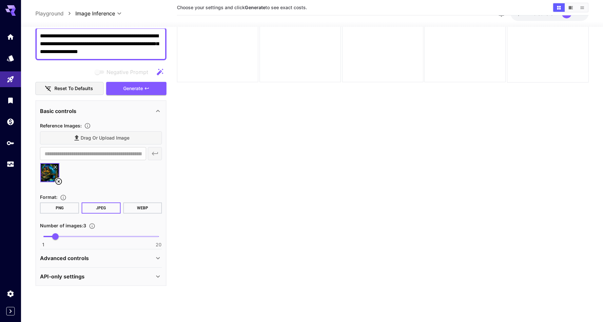
scroll to position [56, 0]
click at [158, 258] on icon at bounding box center [158, 258] width 4 height 2
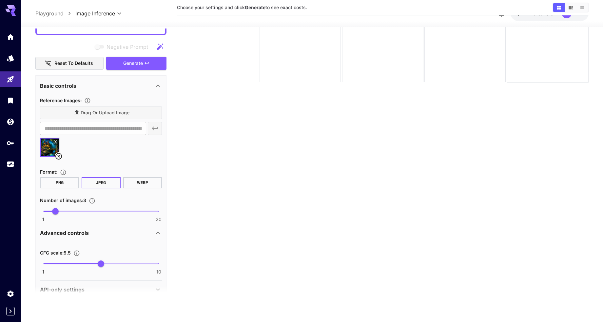
scroll to position [94, 0]
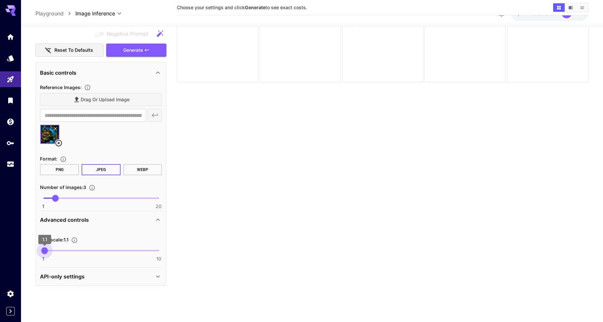
type input "*"
drag, startPoint x: 45, startPoint y: 249, endPoint x: 35, endPoint y: 251, distance: 9.6
click at [35, 251] on div "**********" at bounding box center [100, 174] width 131 height 224
click at [132, 51] on span "Generate" at bounding box center [133, 50] width 20 height 8
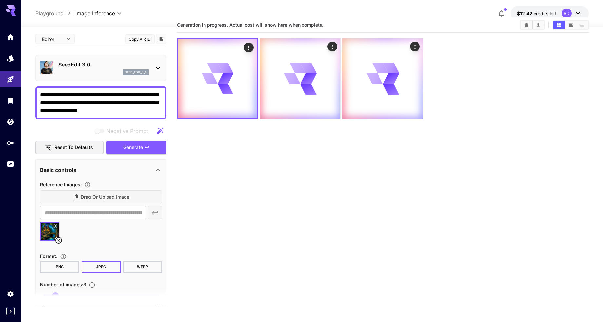
scroll to position [0, 0]
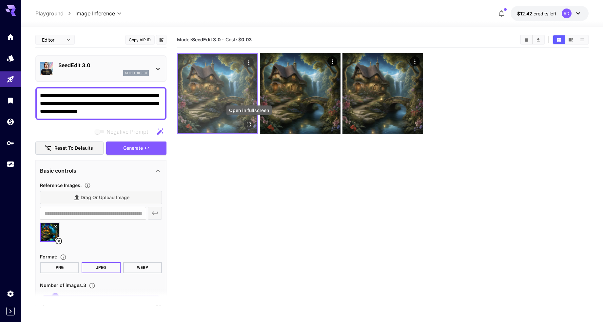
click at [247, 124] on icon "Open in fullscreen" at bounding box center [249, 124] width 7 height 7
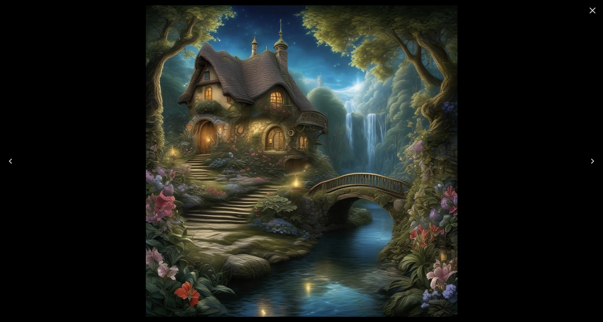
click at [591, 160] on icon "Next" at bounding box center [592, 161] width 10 height 10
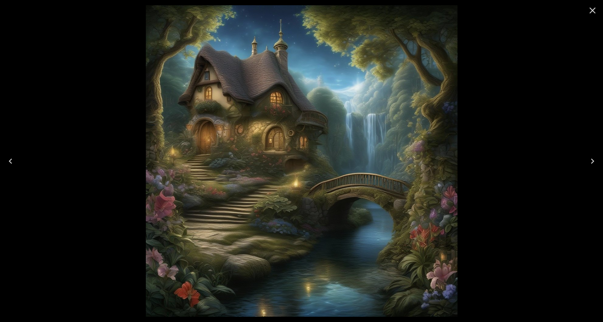
click at [591, 159] on icon "Next" at bounding box center [592, 161] width 10 height 10
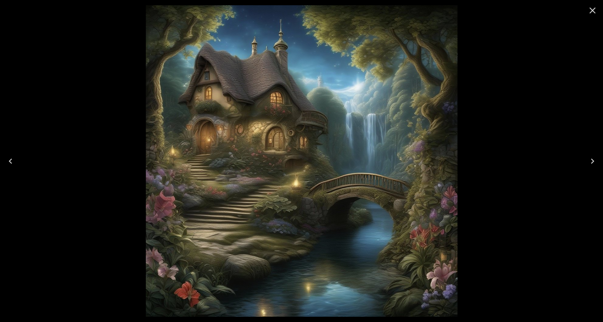
click at [591, 159] on icon "Next" at bounding box center [592, 161] width 10 height 10
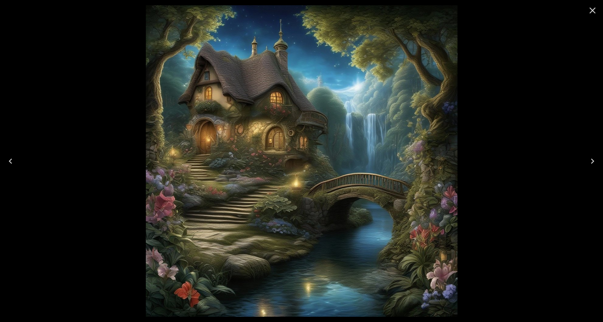
click at [591, 159] on icon "Next" at bounding box center [592, 161] width 3 height 5
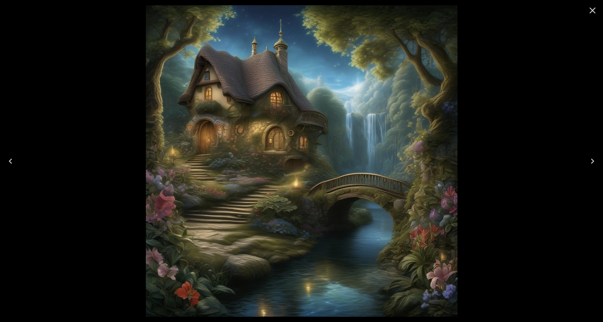
click at [591, 159] on icon "Next" at bounding box center [592, 161] width 3 height 5
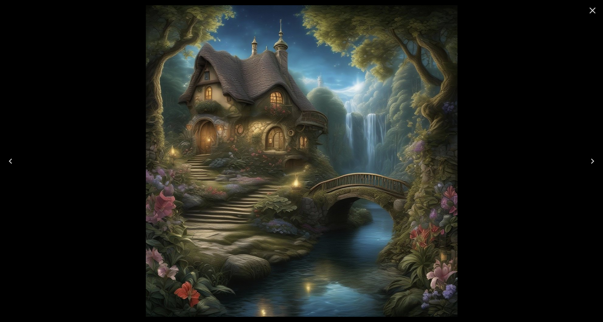
click at [590, 12] on icon "Close" at bounding box center [592, 11] width 6 height 6
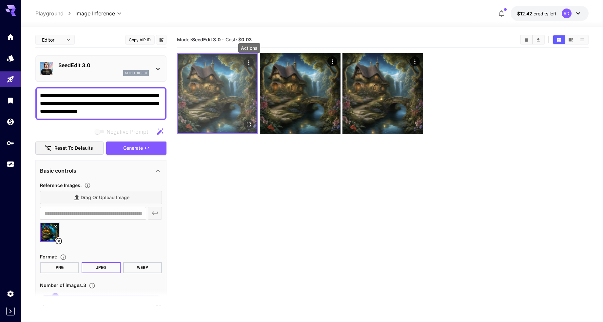
click at [246, 63] on icon "Actions" at bounding box center [249, 62] width 7 height 7
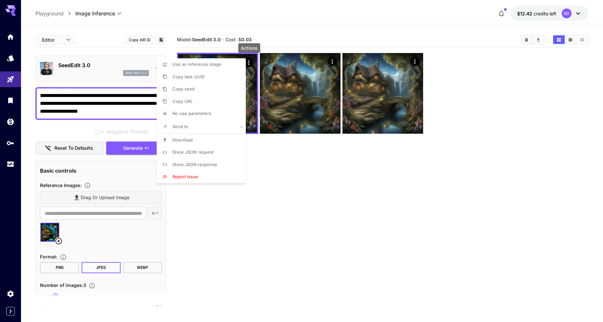
click at [179, 140] on span "Download" at bounding box center [182, 139] width 20 height 5
click at [59, 240] on div at bounding box center [301, 161] width 603 height 322
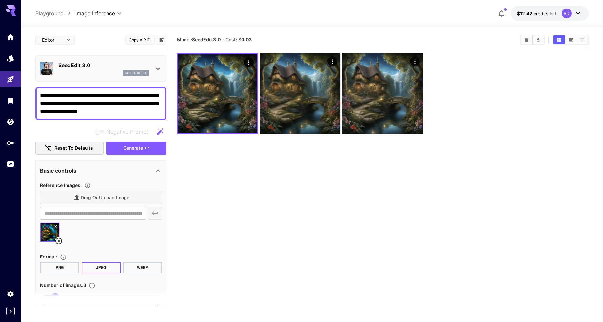
click at [59, 240] on icon at bounding box center [59, 241] width 8 height 8
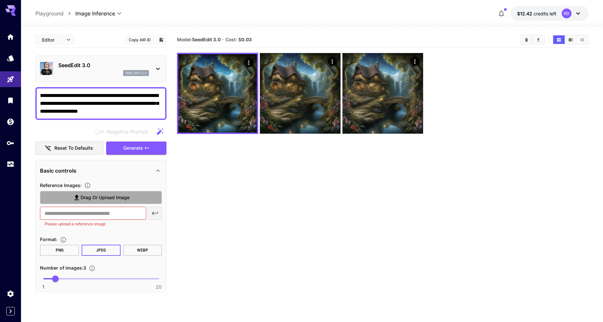
click at [102, 197] on span "Drag or upload image" at bounding box center [105, 198] width 49 height 8
click at [0, 0] on input "Drag or upload image" at bounding box center [0, 0] width 0 height 0
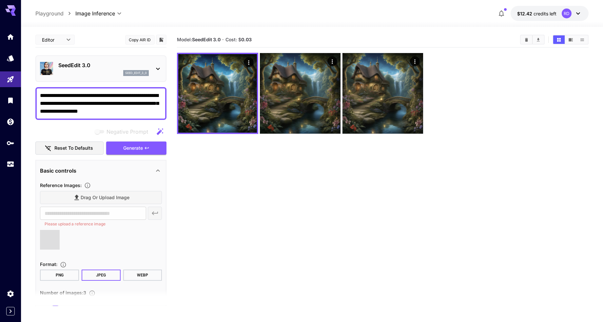
type input "**********"
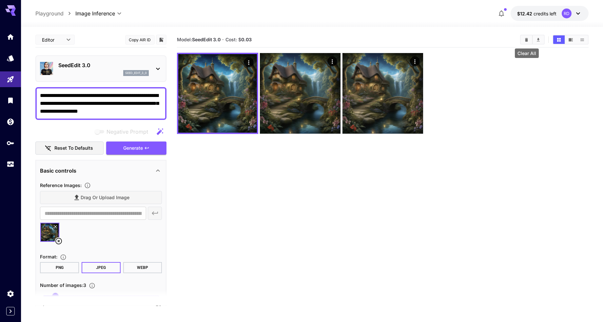
click at [524, 38] on icon "Clear All" at bounding box center [526, 39] width 5 height 5
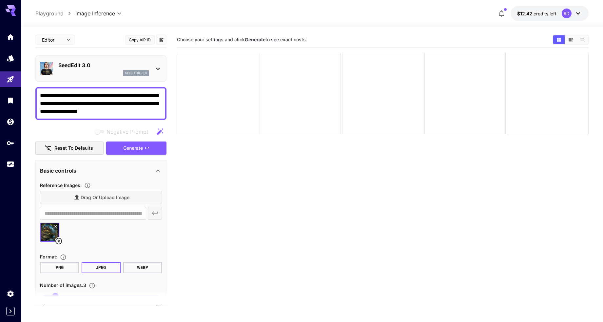
click at [56, 226] on icon at bounding box center [55, 227] width 4 height 4
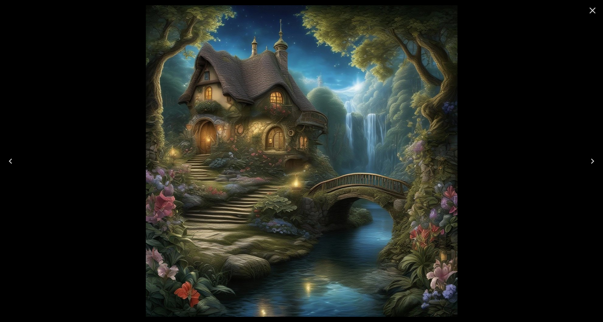
click at [594, 10] on icon "Close" at bounding box center [592, 10] width 10 height 10
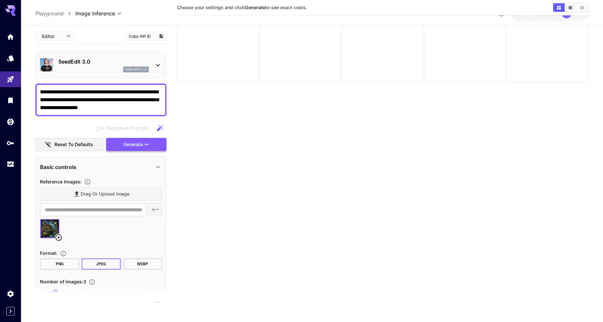
click at [130, 146] on span "Generate" at bounding box center [133, 145] width 20 height 8
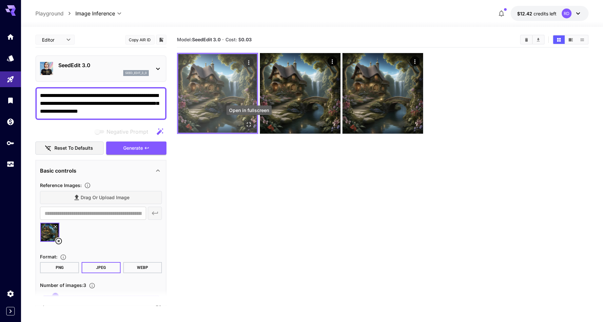
click at [248, 122] on icon "Open in fullscreen" at bounding box center [249, 124] width 7 height 7
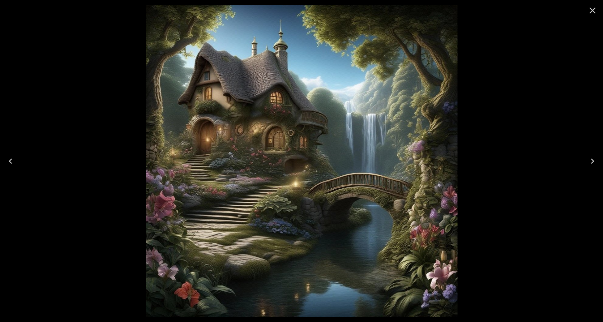
click at [592, 160] on icon "Next" at bounding box center [592, 161] width 10 height 10
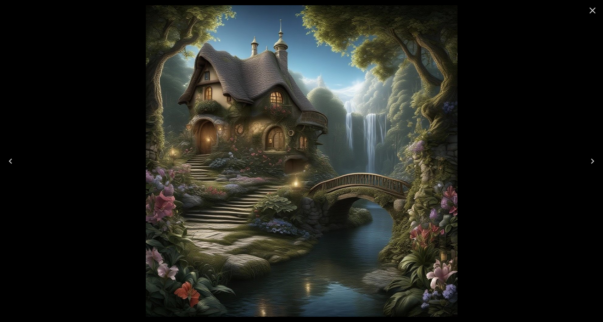
click at [592, 160] on icon "Next" at bounding box center [592, 161] width 10 height 10
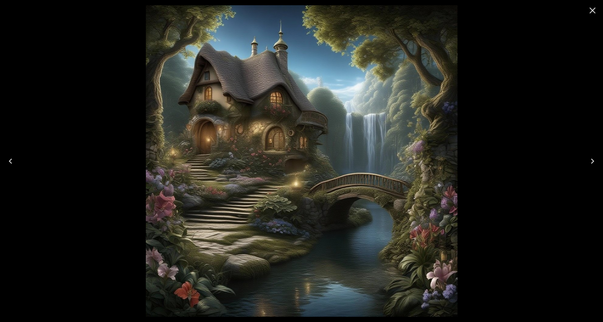
click at [592, 9] on icon "Close" at bounding box center [592, 11] width 6 height 6
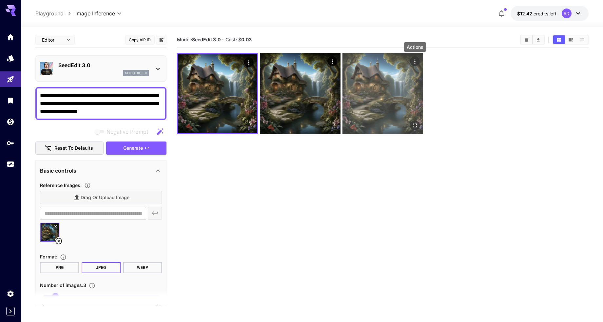
click at [413, 62] on icon "Actions" at bounding box center [414, 61] width 7 height 7
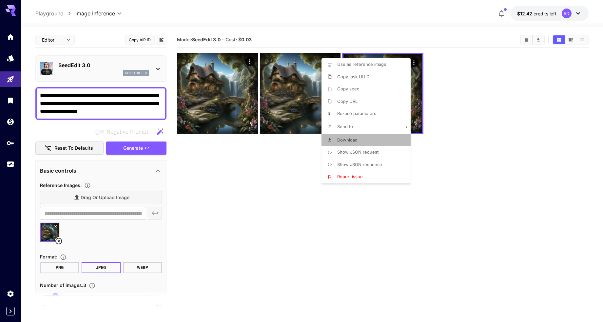
click at [353, 140] on span "Download" at bounding box center [347, 139] width 20 height 5
